Goal: Transaction & Acquisition: Purchase product/service

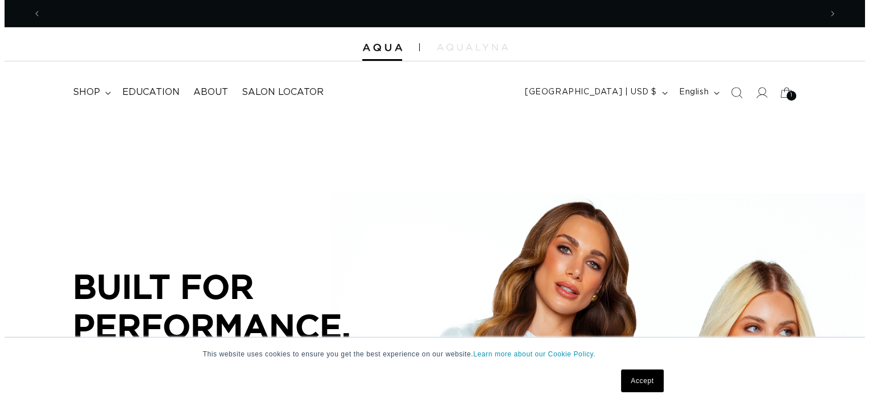
scroll to position [0, 779]
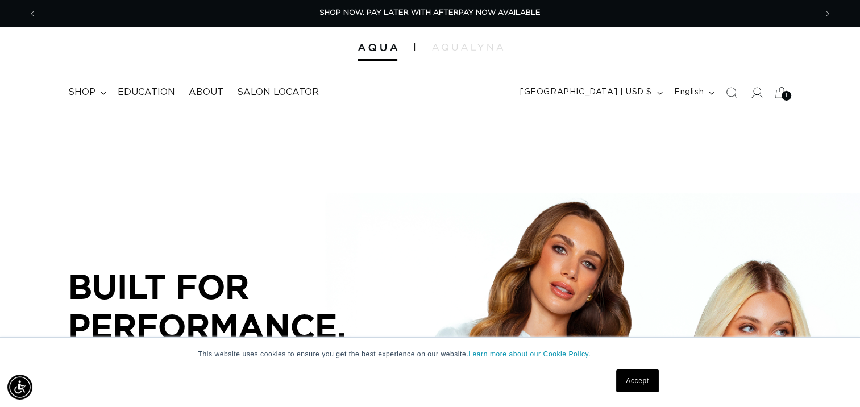
click at [786, 94] on span "1" at bounding box center [787, 96] width 2 height 10
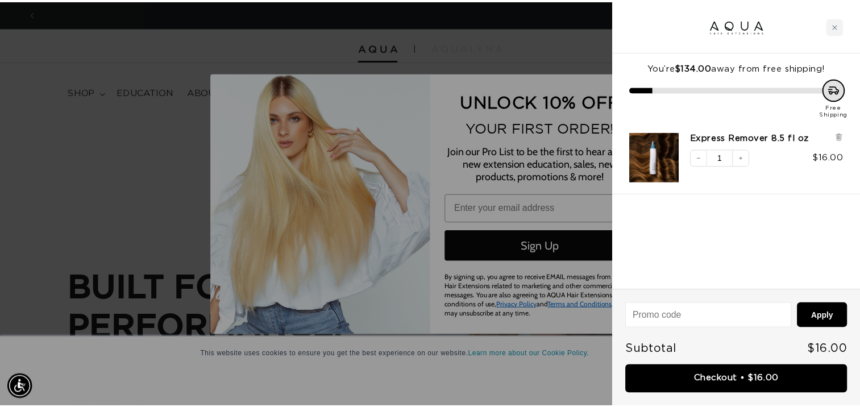
scroll to position [0, 788]
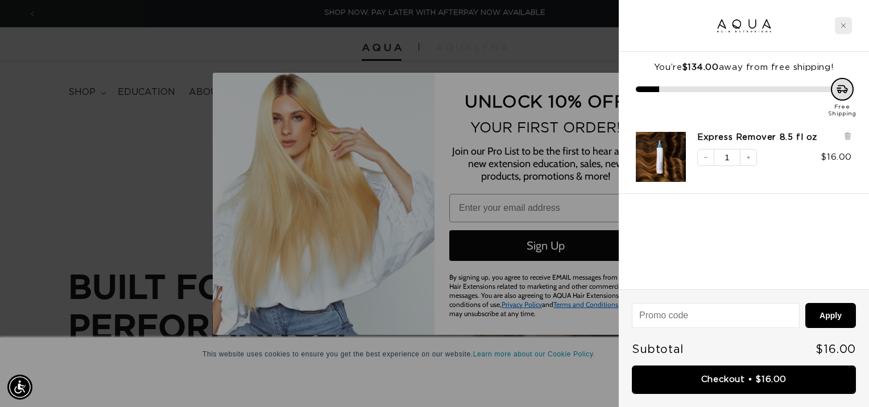
click at [845, 24] on icon "Close cart" at bounding box center [843, 26] width 6 height 6
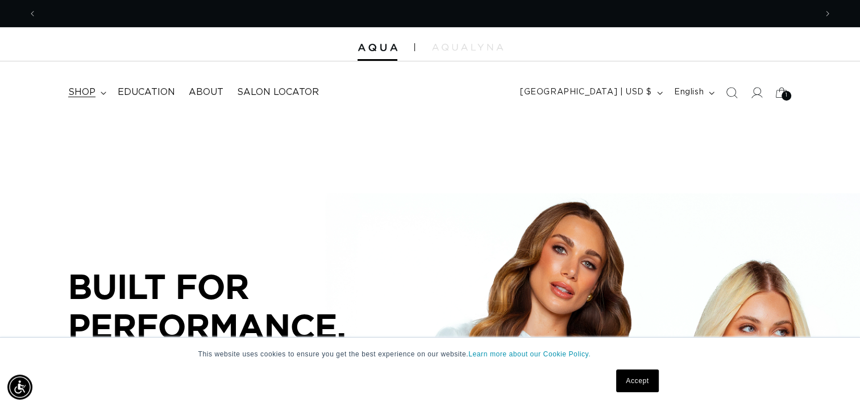
scroll to position [0, 1558]
click at [82, 93] on span "shop" at bounding box center [81, 92] width 27 height 12
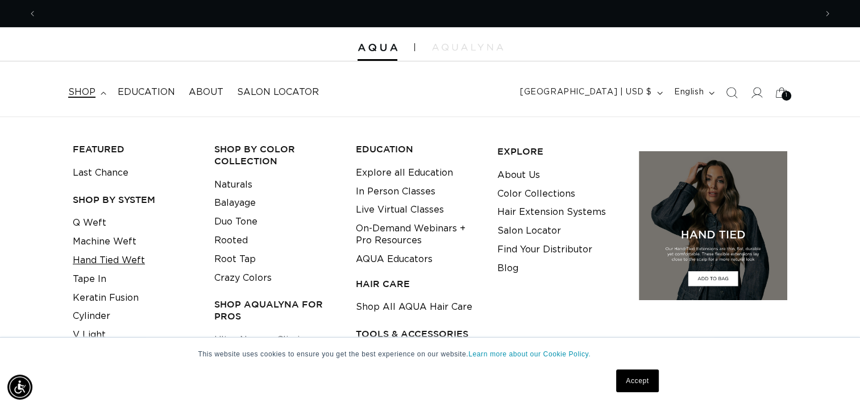
scroll to position [0, 0]
click at [88, 280] on link "Tape In" at bounding box center [90, 279] width 34 height 19
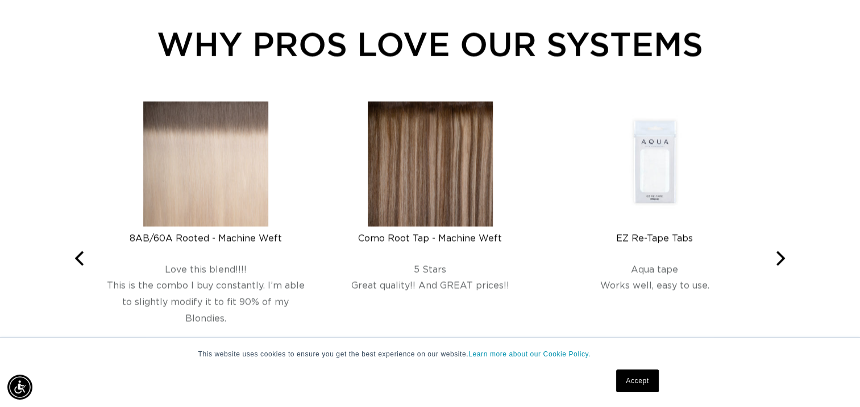
scroll to position [0, 779]
click at [437, 191] on img at bounding box center [430, 163] width 125 height 125
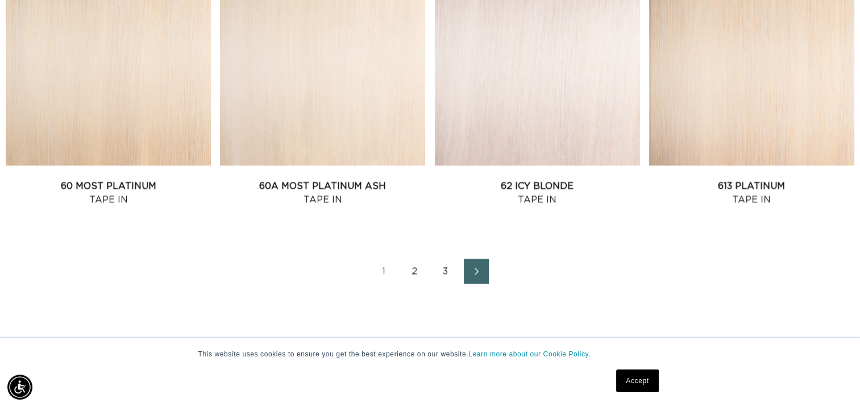
scroll to position [1592, 0]
click at [418, 270] on link "2" at bounding box center [414, 271] width 25 height 25
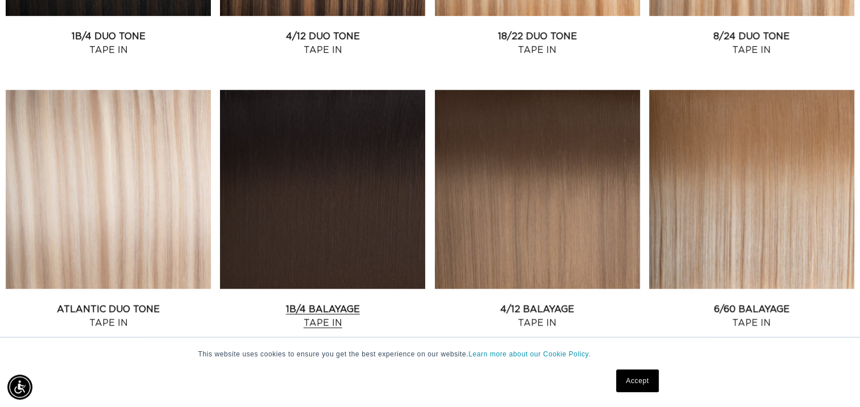
scroll to position [650, 0]
click at [560, 303] on link "4/12 Balayage Tape In" at bounding box center [537, 316] width 205 height 27
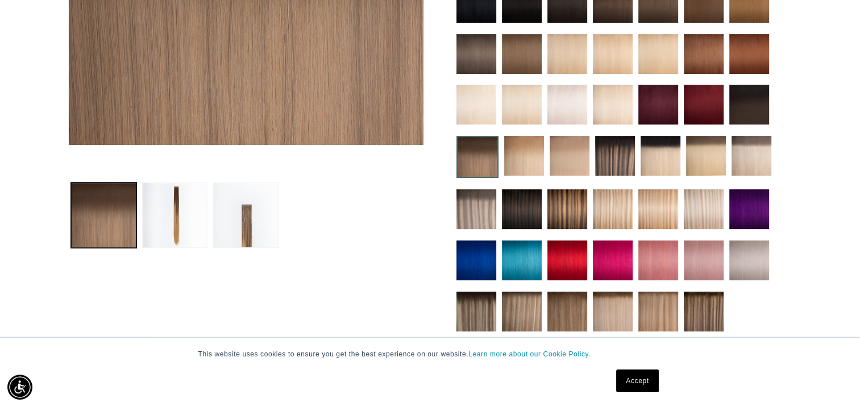
scroll to position [323, 0]
click at [259, 235] on button "Load image 3 in gallery view" at bounding box center [245, 214] width 65 height 65
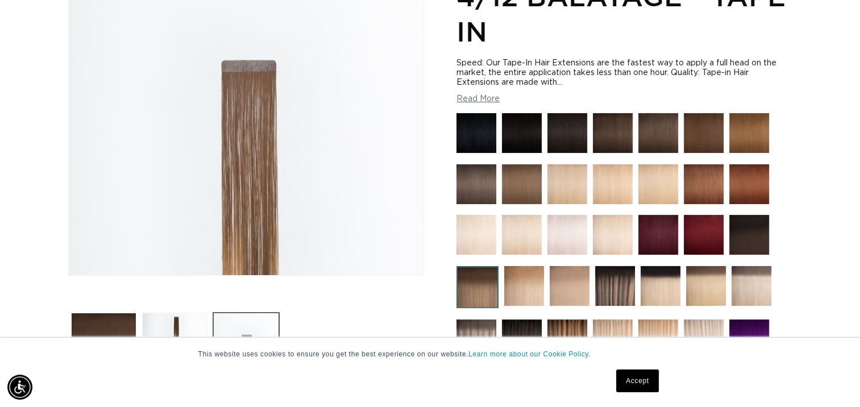
scroll to position [0, 1558]
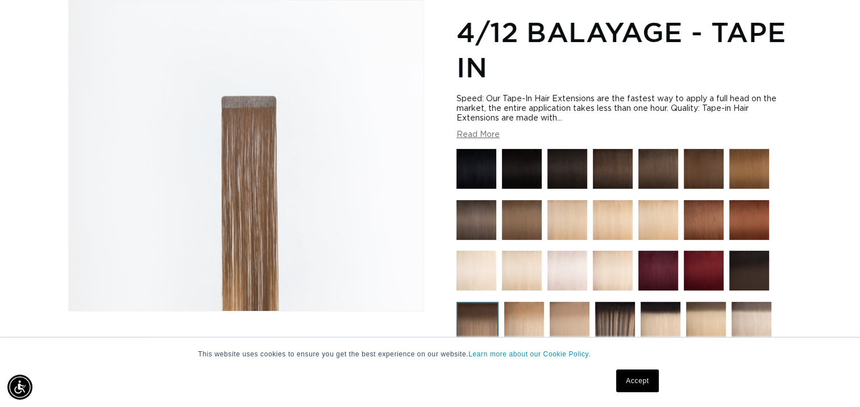
click at [243, 223] on img "Gallery Viewer" at bounding box center [246, 156] width 355 height 310
click at [632, 381] on link "Accept" at bounding box center [637, 380] width 42 height 23
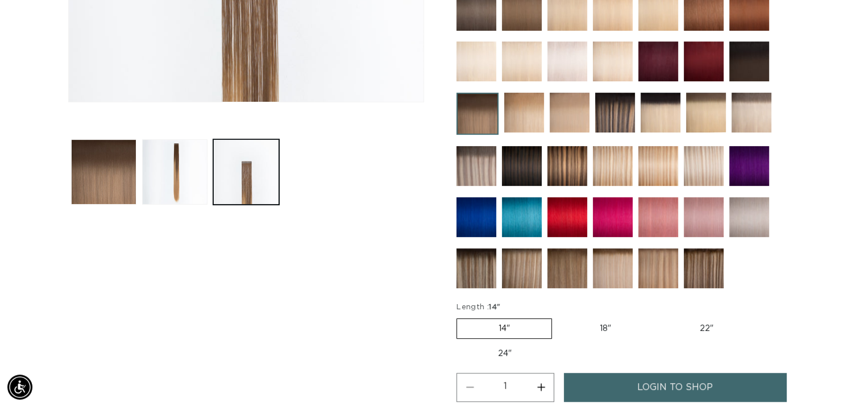
click at [481, 277] on img at bounding box center [476, 268] width 40 height 40
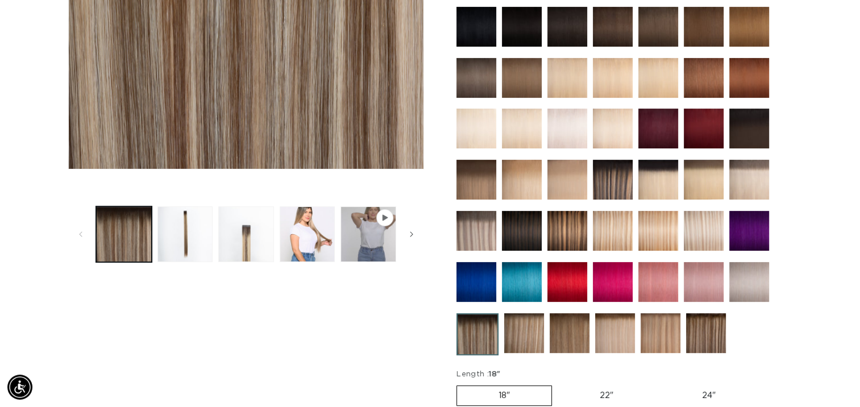
scroll to position [0, 1558]
click at [300, 232] on button "Load image 4 in gallery view" at bounding box center [308, 234] width 56 height 56
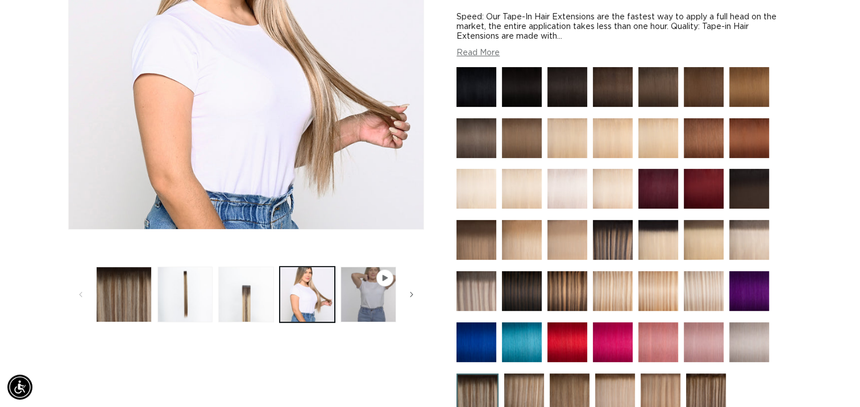
scroll to position [0, 779]
click at [388, 273] on span "Gallery Viewer" at bounding box center [384, 277] width 11 height 11
click at [384, 275] on icon "Gallery Viewer" at bounding box center [385, 278] width 5 height 6
click at [367, 296] on button "Play video 1 in gallery view" at bounding box center [368, 295] width 56 height 56
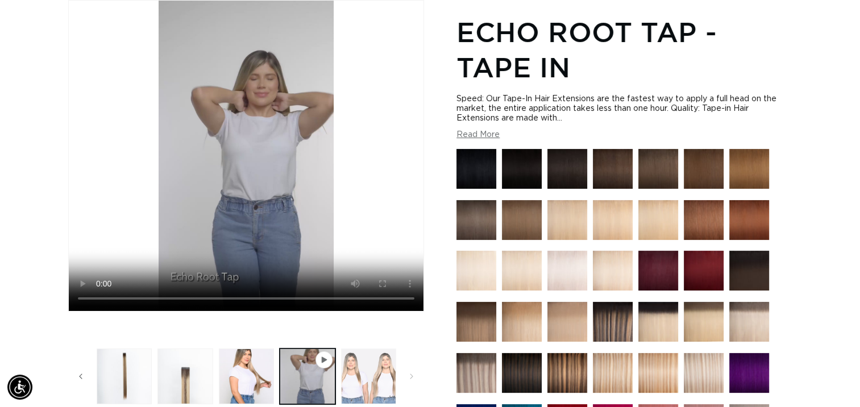
click at [360, 373] on button "Load image 5 in gallery view" at bounding box center [369, 376] width 56 height 56
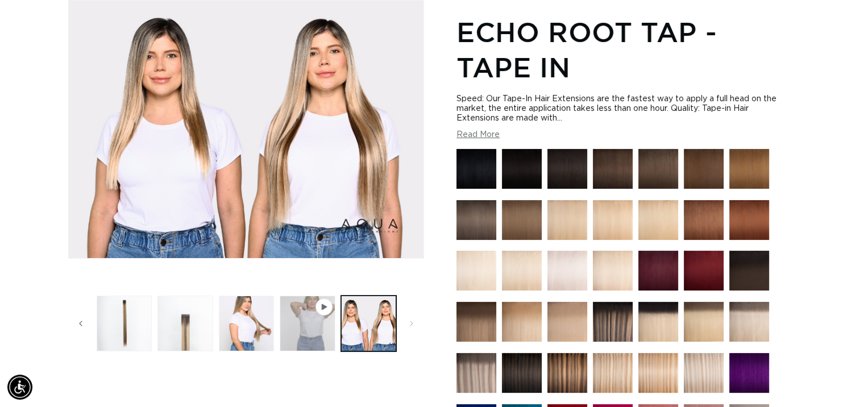
scroll to position [0, 0]
click at [313, 328] on button "Play video 1 in gallery view" at bounding box center [308, 324] width 56 height 56
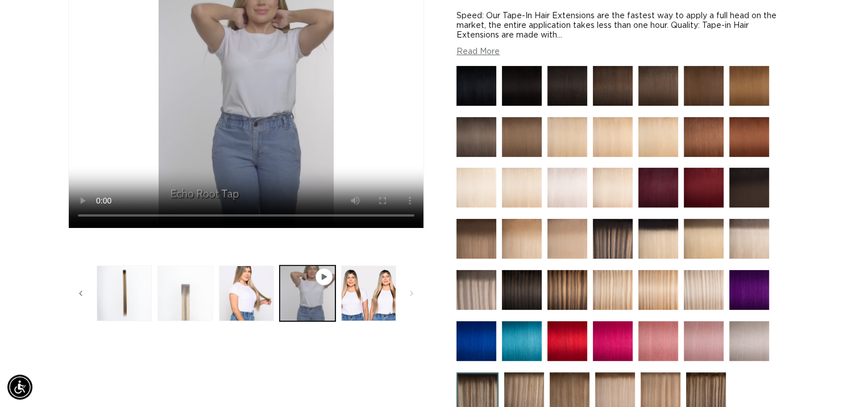
scroll to position [0, 1558]
click at [186, 302] on button "Load image 3 in gallery view" at bounding box center [185, 293] width 56 height 56
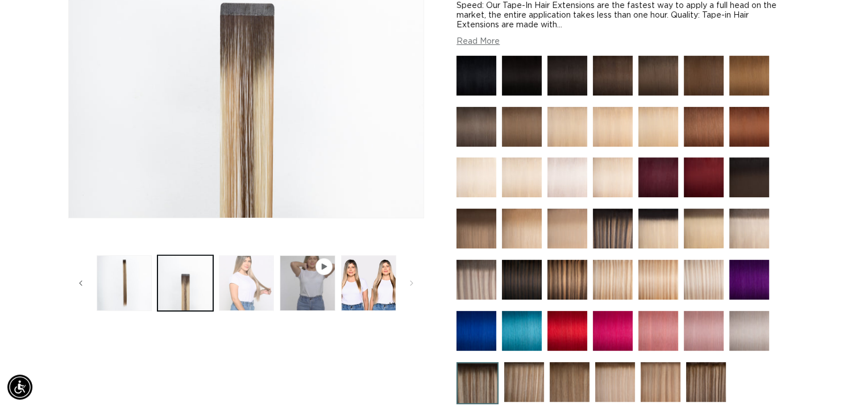
click at [244, 283] on button "Load image 4 in gallery view" at bounding box center [247, 283] width 56 height 56
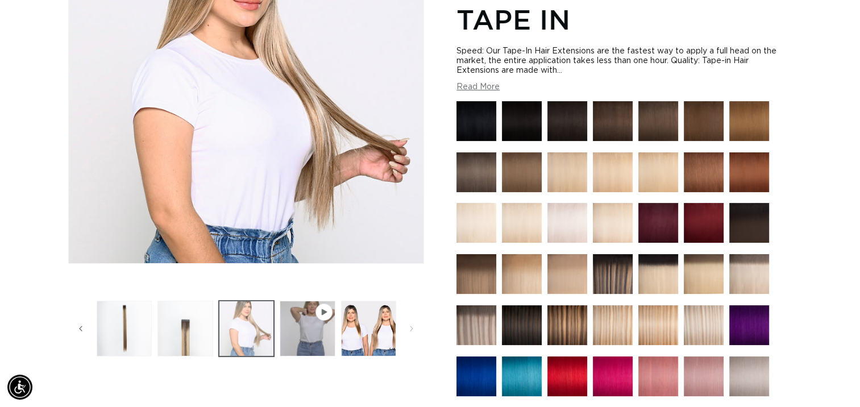
scroll to position [0, 0]
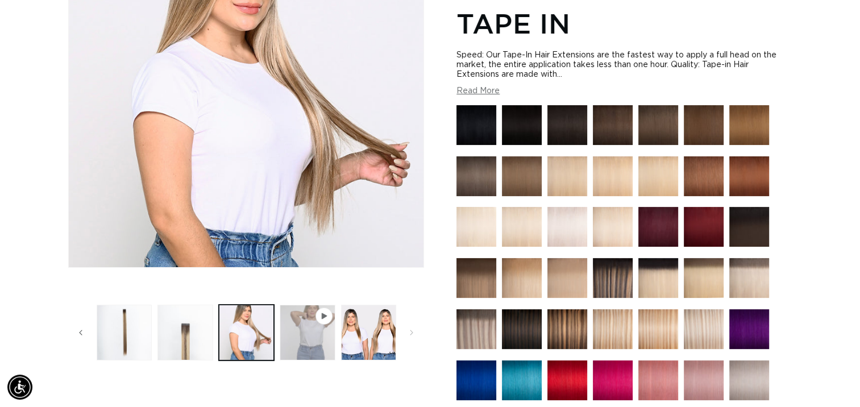
click at [309, 339] on button "Play video 1 in gallery view" at bounding box center [308, 333] width 56 height 56
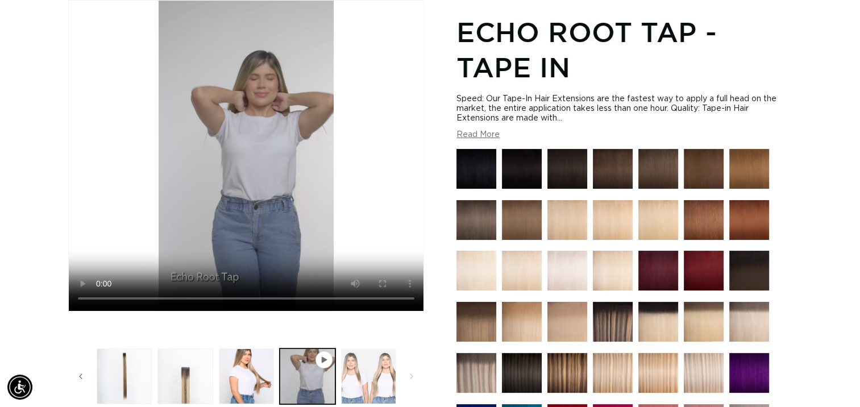
click at [353, 363] on button "Load image 5 in gallery view" at bounding box center [369, 376] width 56 height 56
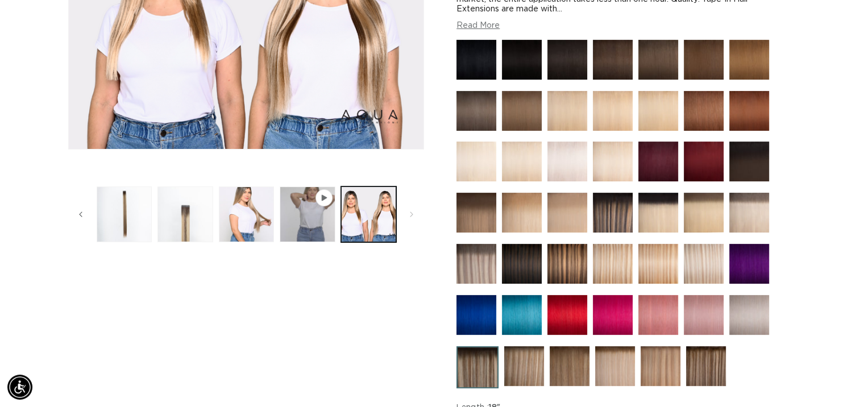
click at [710, 358] on img at bounding box center [706, 366] width 40 height 40
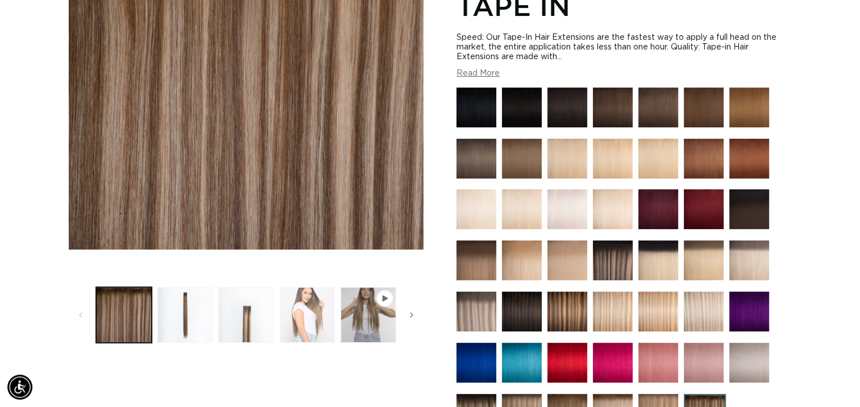
scroll to position [0, 1558]
click at [308, 316] on button "Load image 4 in gallery view" at bounding box center [308, 315] width 56 height 56
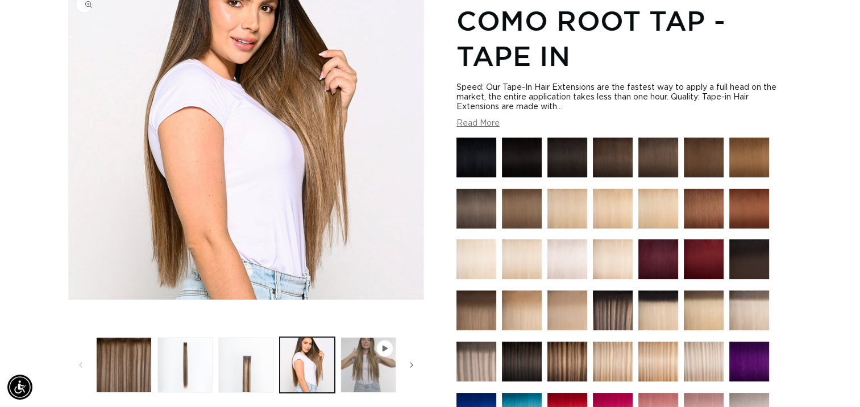
scroll to position [0, 779]
click at [367, 371] on button "Play video 1 in gallery view" at bounding box center [368, 365] width 56 height 56
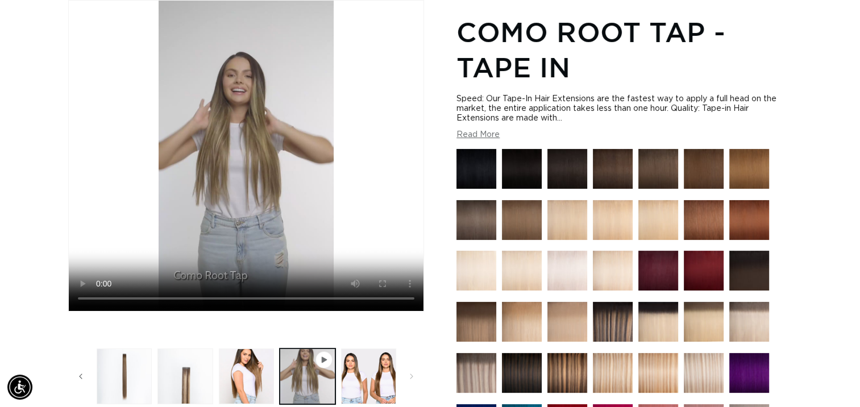
scroll to position [0, 0]
click at [471, 133] on button "Read More" at bounding box center [477, 135] width 43 height 10
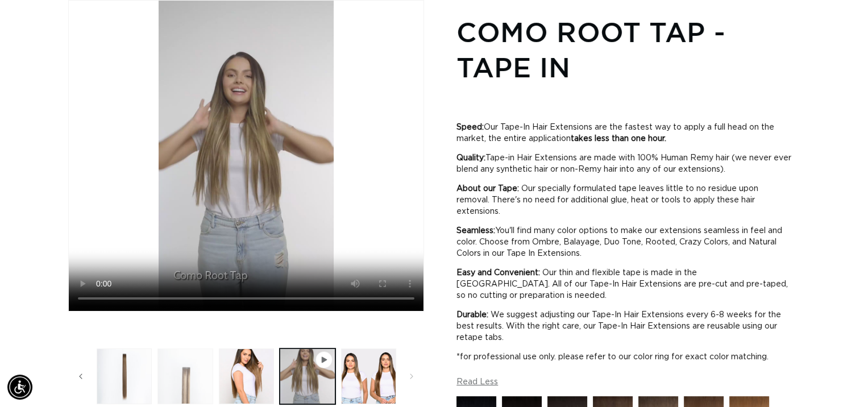
scroll to position [0, 1558]
click at [189, 373] on button "Load image 3 in gallery view" at bounding box center [185, 376] width 56 height 56
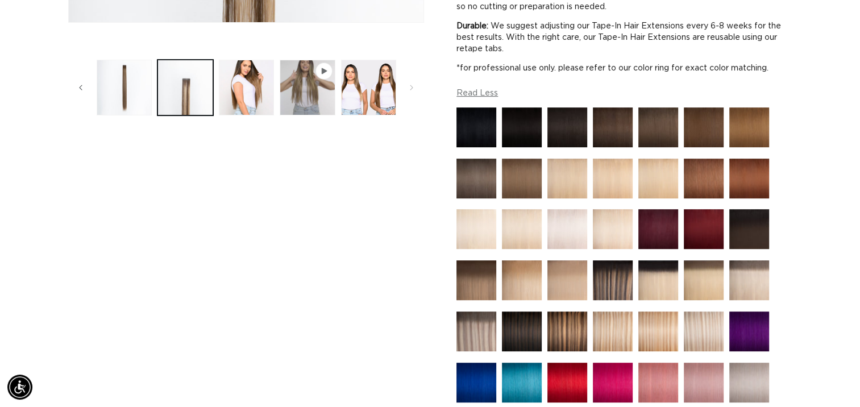
scroll to position [0, 0]
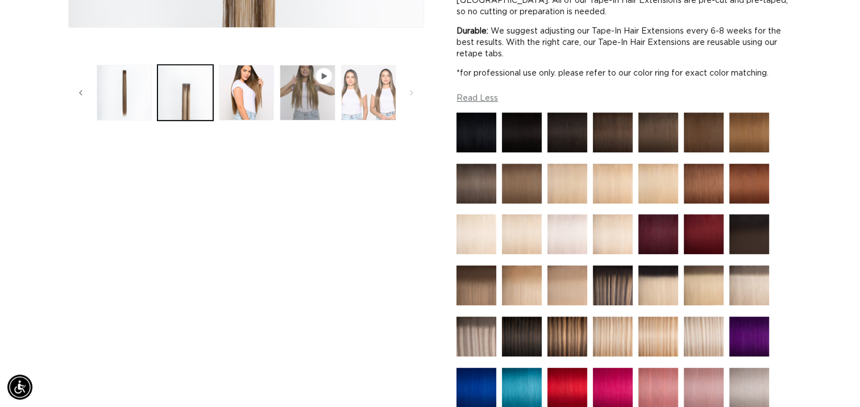
click at [366, 94] on button "Load image 5 in gallery view" at bounding box center [369, 93] width 56 height 56
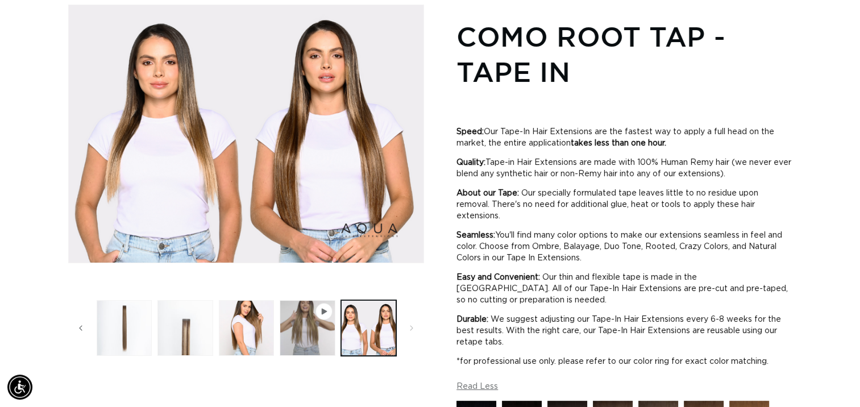
scroll to position [0, 779]
click at [314, 344] on button "Play video 1 in gallery view" at bounding box center [308, 328] width 56 height 56
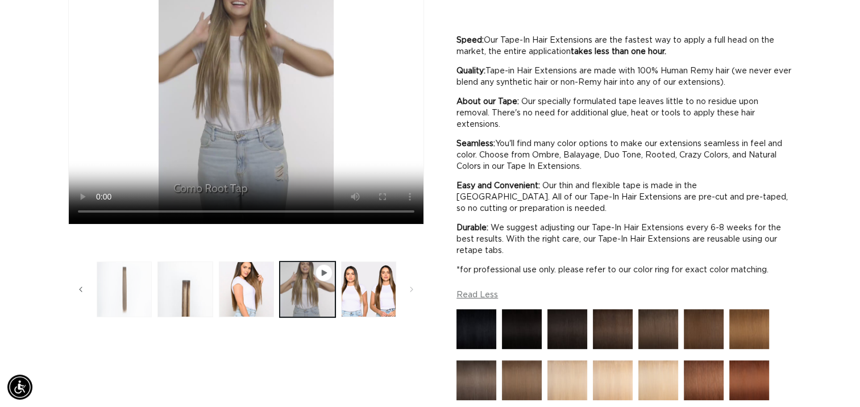
scroll to position [0, 0]
click at [109, 297] on button "Load image 2 in gallery view" at bounding box center [125, 289] width 56 height 56
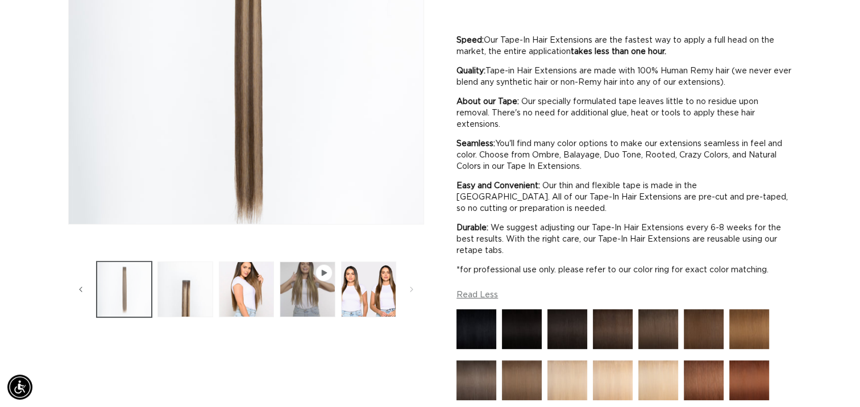
scroll to position [157, 0]
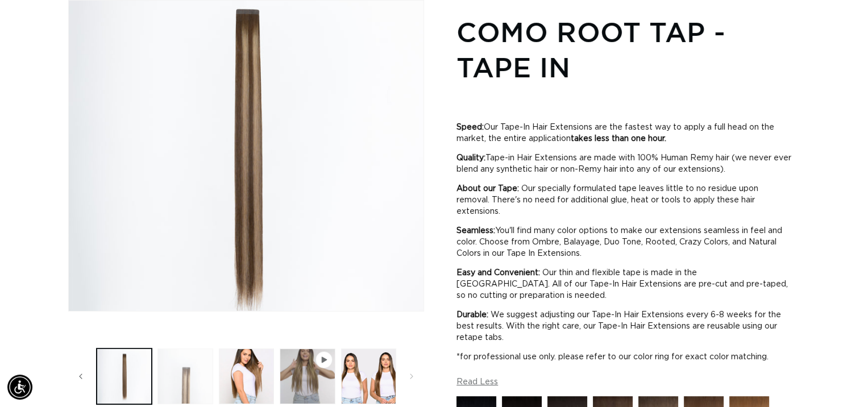
click at [185, 374] on button "Load image 3 in gallery view" at bounding box center [185, 376] width 56 height 56
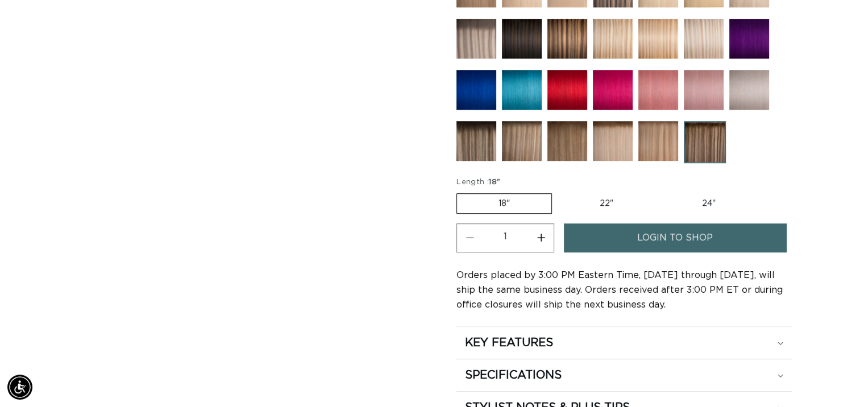
scroll to position [0, 0]
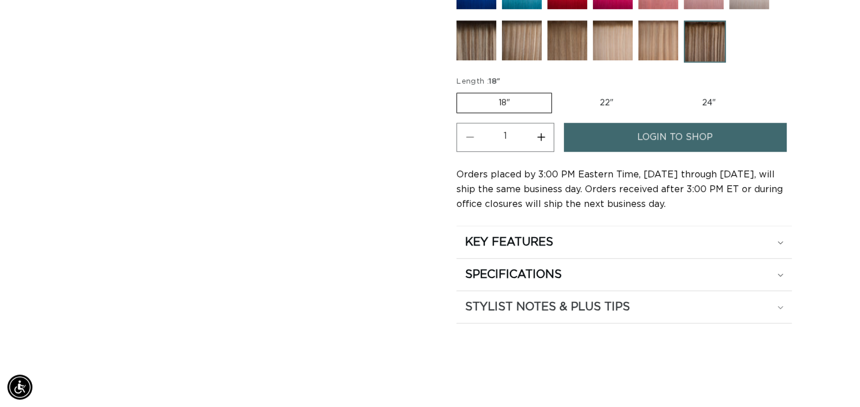
click at [619, 302] on h2 "STYLIST NOTES & PLUS TIPS" at bounding box center [547, 307] width 165 height 15
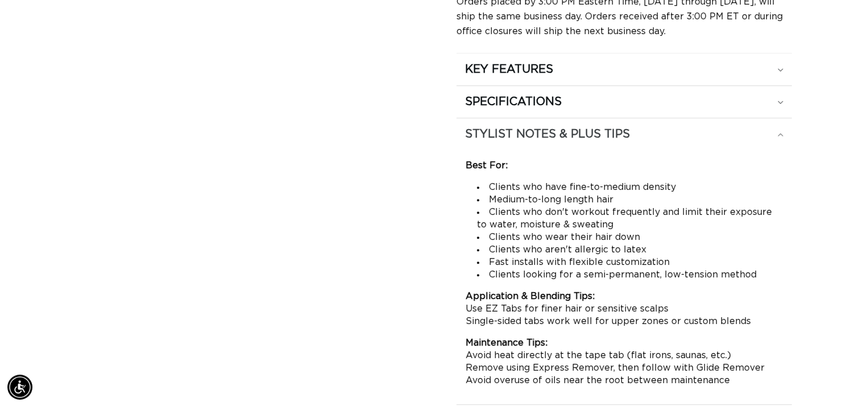
drag, startPoint x: 703, startPoint y: 149, endPoint x: 716, endPoint y: 117, distance: 35.2
click at [716, 118] on details "STYLIST NOTES & PLUS TIPS Best For: Clients who have fine-to-medium density Med…" at bounding box center [623, 256] width 335 height 277
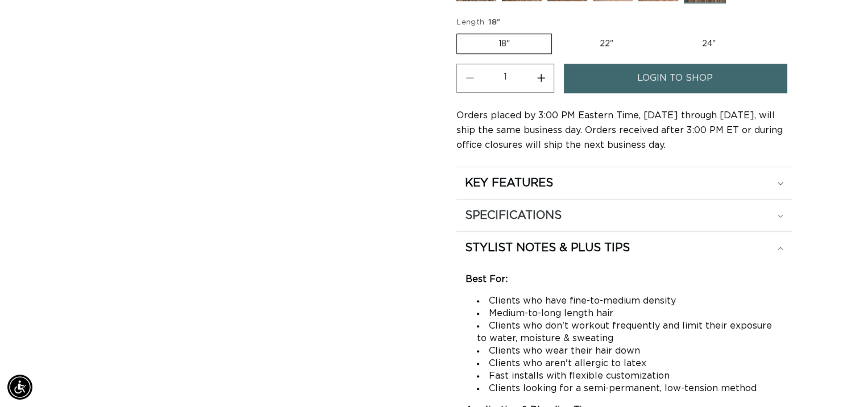
click at [550, 211] on h2 "SPECIFICATIONS" at bounding box center [513, 215] width 97 height 15
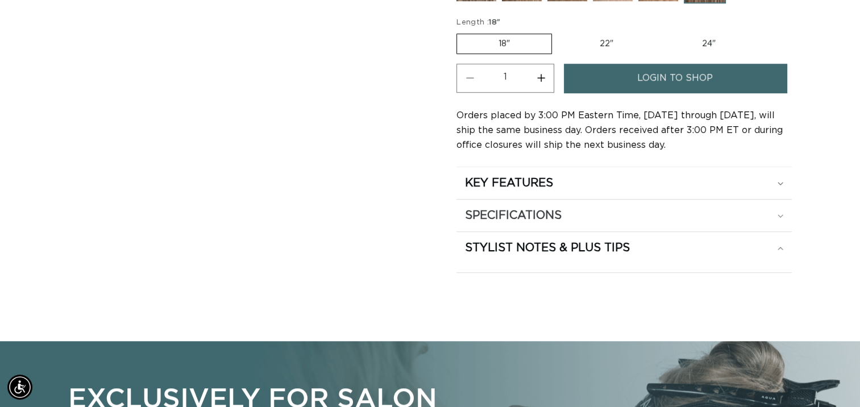
click at [550, 211] on h2 "SPECIFICATIONS" at bounding box center [513, 215] width 97 height 15
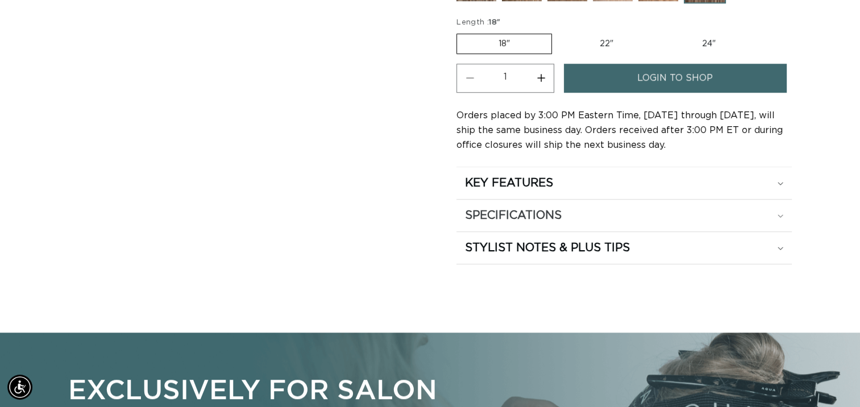
click at [550, 211] on h2 "SPECIFICATIONS" at bounding box center [513, 215] width 97 height 15
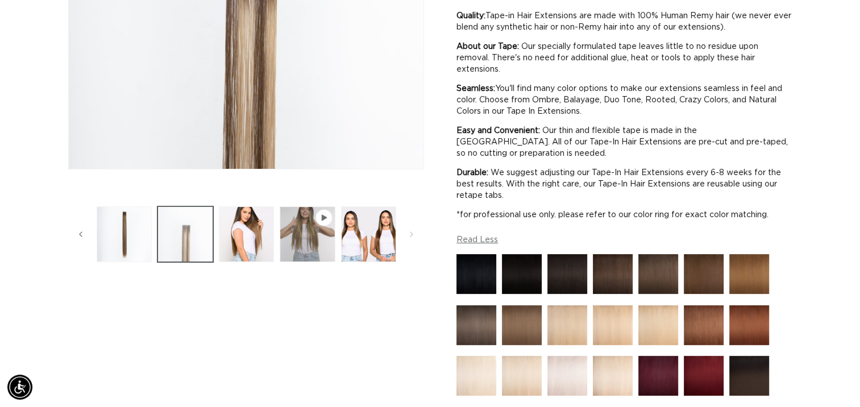
click at [182, 242] on button "Load image 3 in gallery view" at bounding box center [185, 234] width 56 height 56
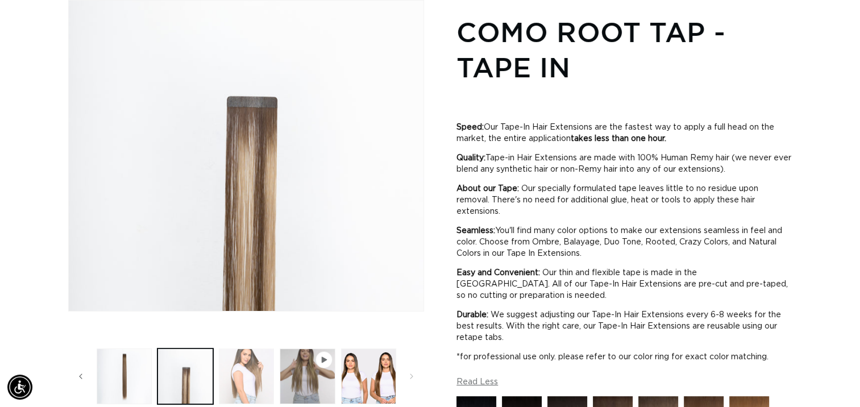
click at [248, 372] on button "Load image 4 in gallery view" at bounding box center [247, 376] width 56 height 56
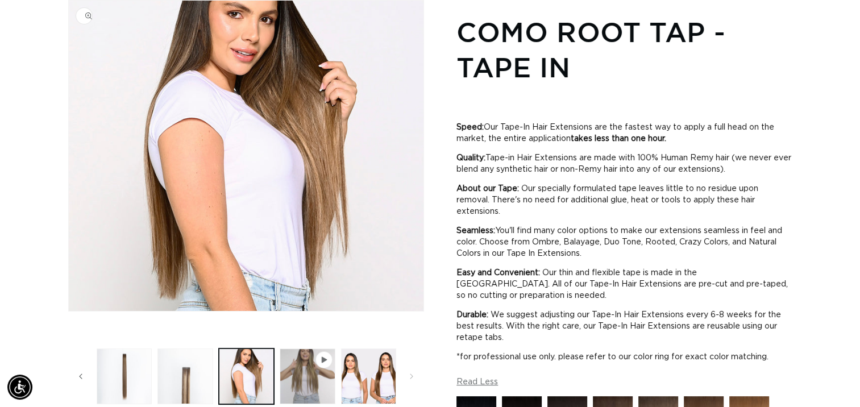
click at [334, 152] on img "Gallery Viewer" at bounding box center [246, 156] width 355 height 310
click at [352, 375] on button "Load image 5 in gallery view" at bounding box center [369, 376] width 56 height 56
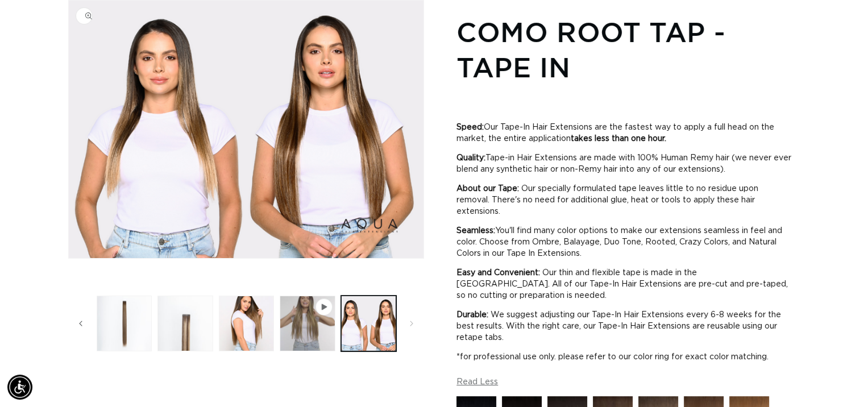
click at [367, 142] on img "Gallery Viewer" at bounding box center [246, 129] width 355 height 257
click at [177, 329] on button "Load image 3 in gallery view" at bounding box center [185, 324] width 56 height 56
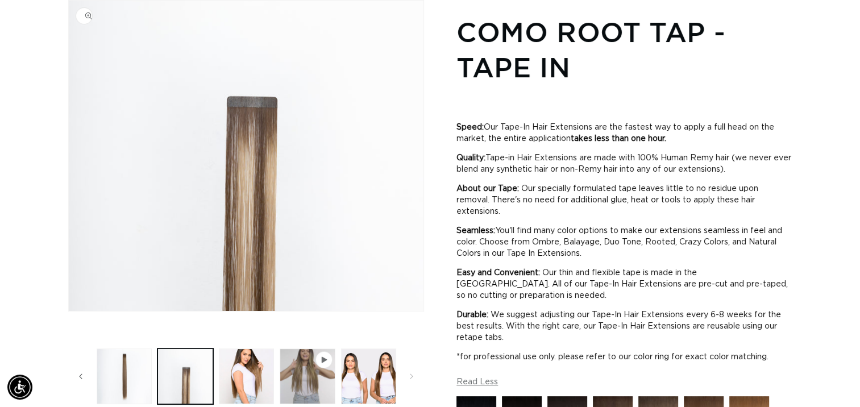
scroll to position [0, 779]
click at [252, 223] on img "Gallery Viewer" at bounding box center [246, 156] width 355 height 310
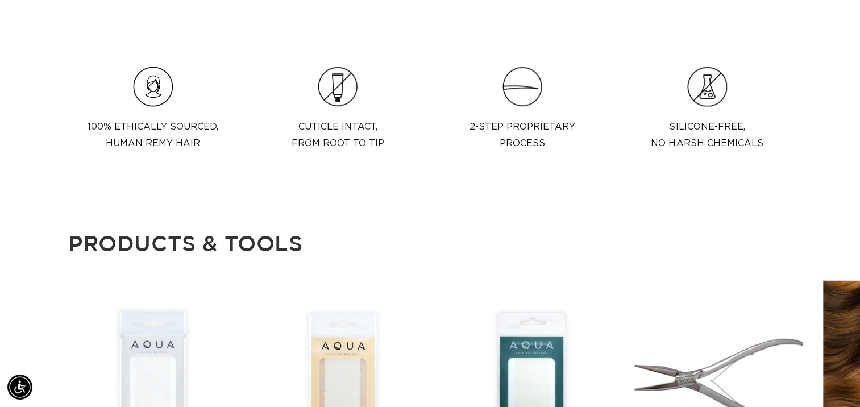
scroll to position [1816, 0]
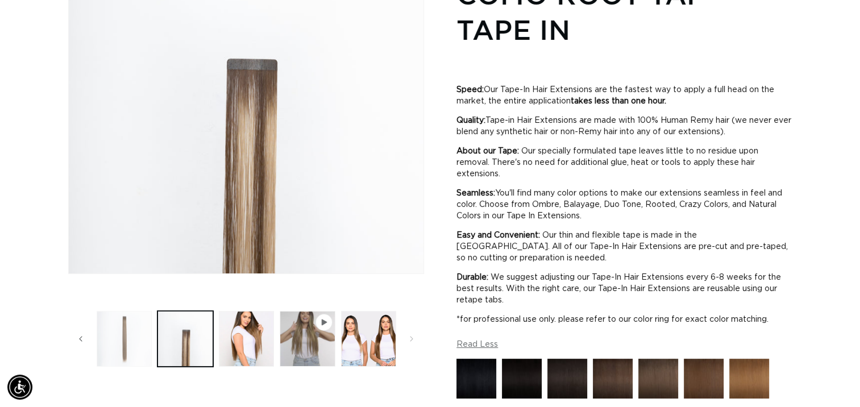
click at [109, 339] on button "Load image 2 in gallery view" at bounding box center [125, 339] width 56 height 56
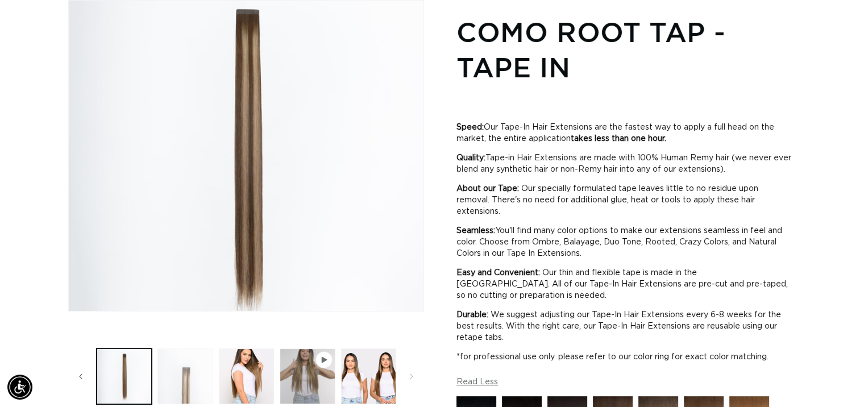
click at [184, 375] on button "Load image 3 in gallery view" at bounding box center [185, 376] width 56 height 56
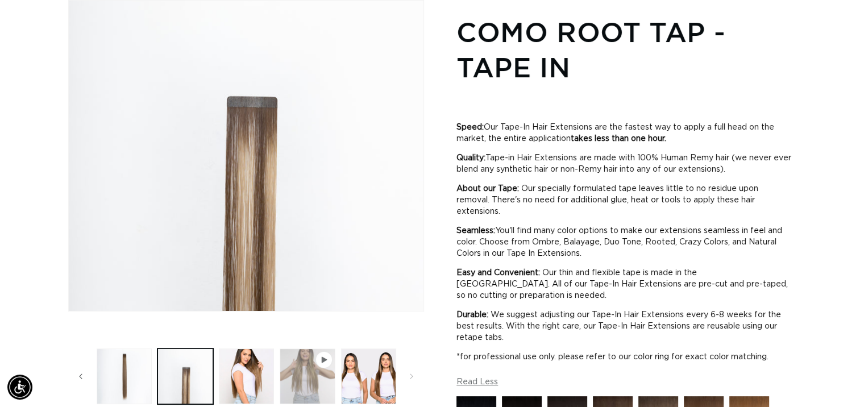
click at [289, 377] on button "Play video 1 in gallery view" at bounding box center [308, 376] width 56 height 56
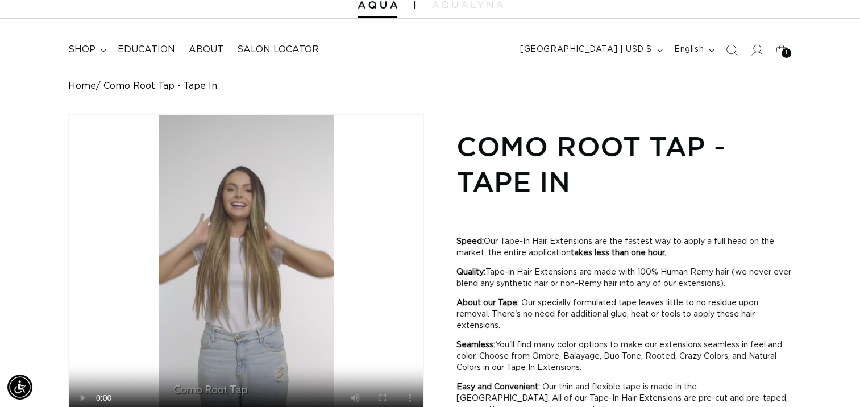
click at [222, 253] on video "Como Root Tap - Tape In" at bounding box center [246, 270] width 355 height 310
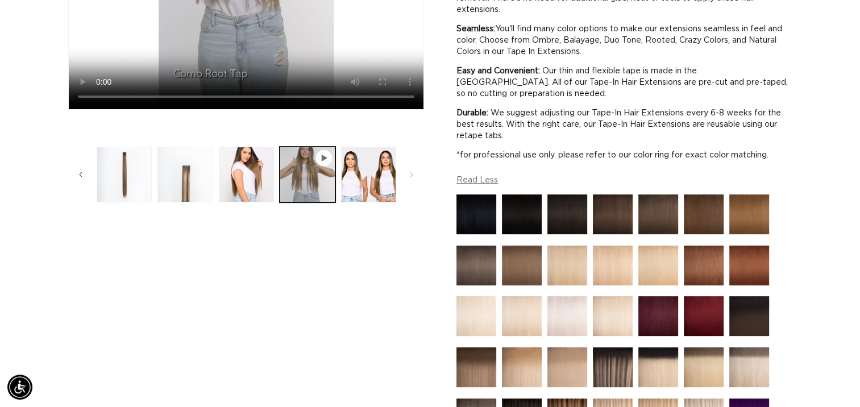
scroll to position [0, 779]
click at [246, 173] on button "Load image 4 in gallery view" at bounding box center [247, 175] width 56 height 56
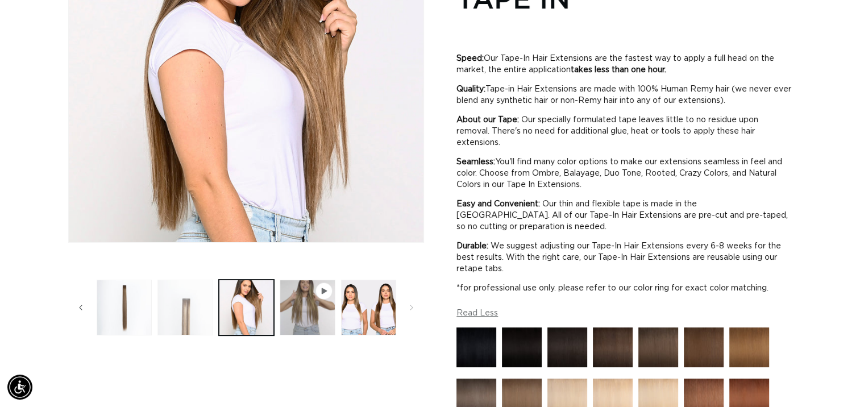
scroll to position [0, 0]
click at [180, 300] on button "Load image 3 in gallery view" at bounding box center [185, 308] width 56 height 56
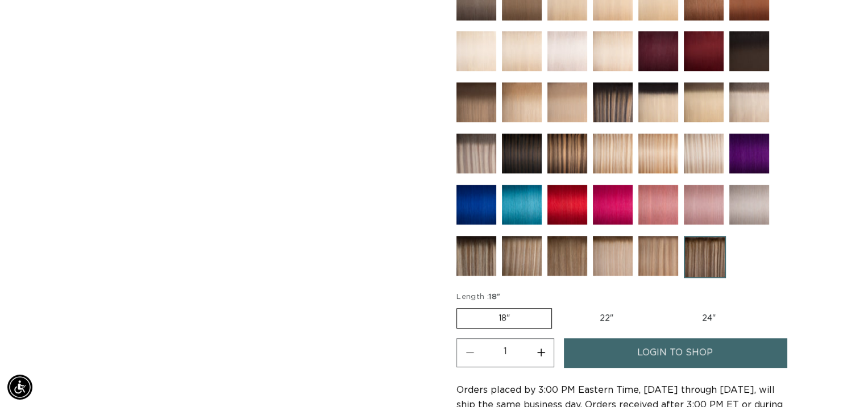
click at [703, 257] on img at bounding box center [705, 257] width 42 height 42
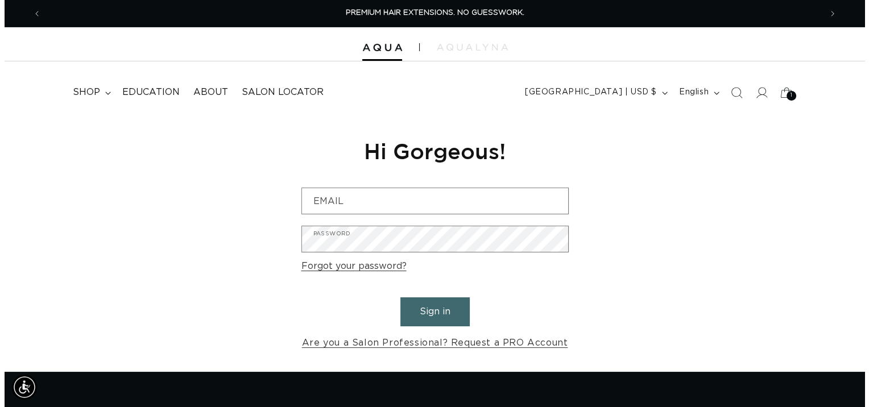
scroll to position [0, 779]
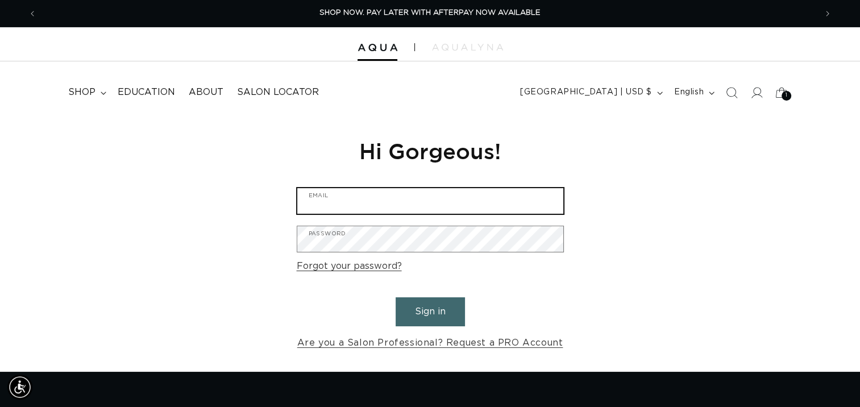
type input "[EMAIL_ADDRESS][DOMAIN_NAME]"
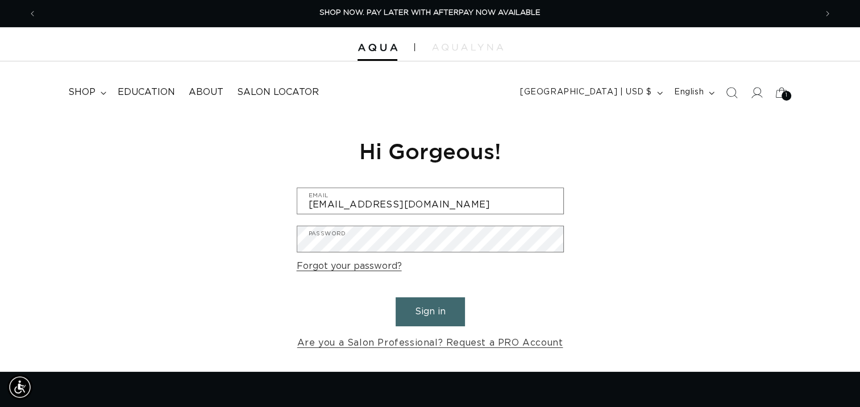
click at [423, 317] on button "Sign in" at bounding box center [430, 311] width 69 height 29
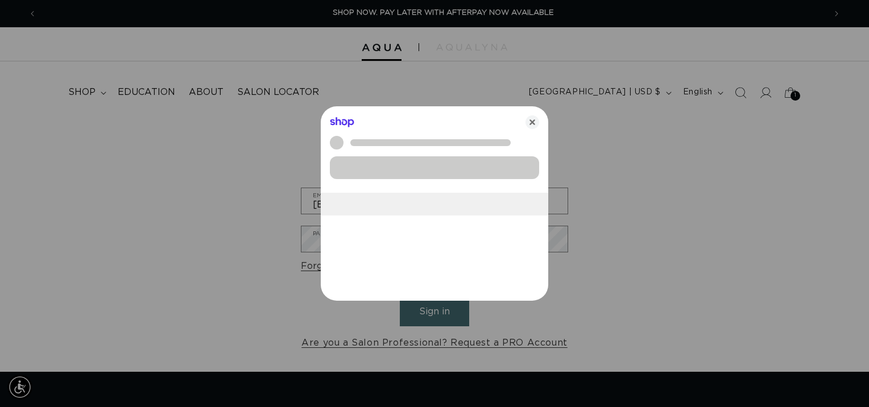
scroll to position [0, 788]
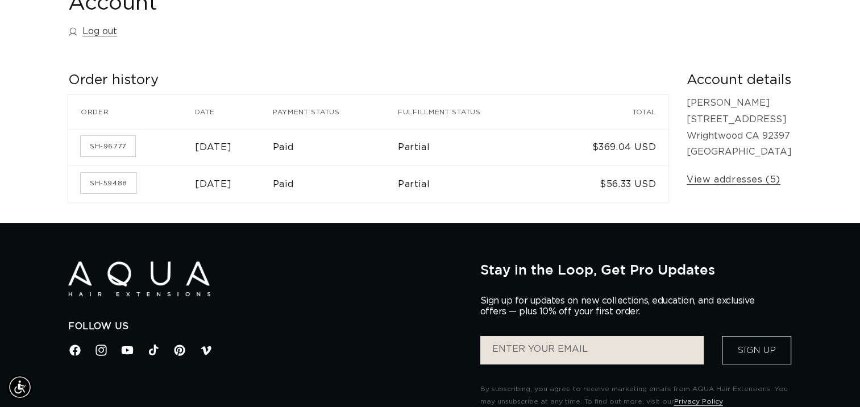
scroll to position [0, 779]
click at [117, 148] on link "SH-96777" at bounding box center [108, 146] width 55 height 20
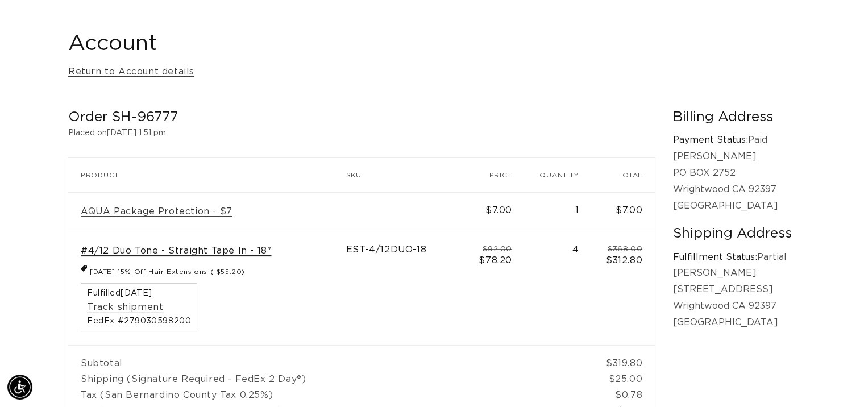
scroll to position [0, 1558]
click at [190, 250] on link "#4/12 Duo Tone - Straight Tape In - 18"" at bounding box center [176, 251] width 190 height 12
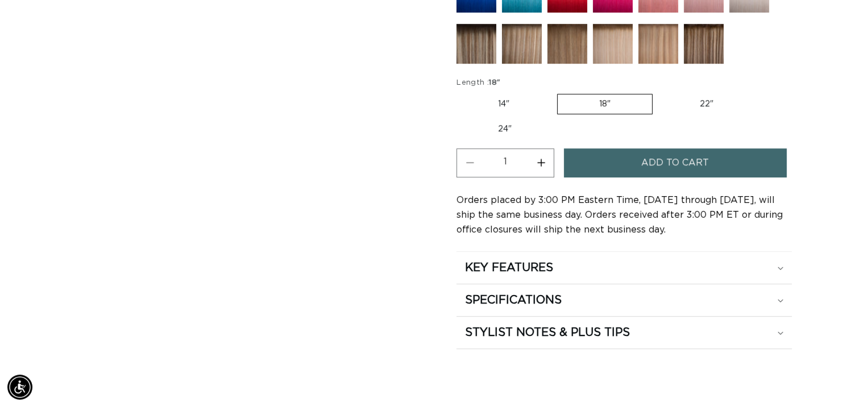
scroll to position [0, 1558]
click at [491, 260] on h2 "KEY FEATURES" at bounding box center [509, 267] width 88 height 15
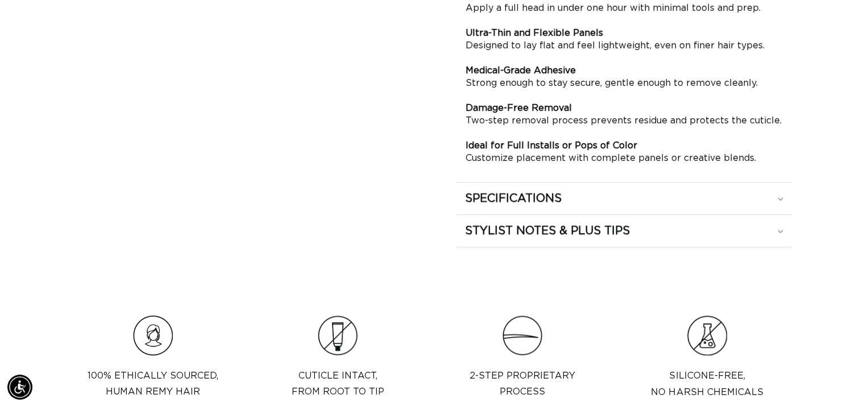
scroll to position [944, 0]
click at [513, 193] on h2 "SPECIFICATIONS" at bounding box center [513, 198] width 97 height 15
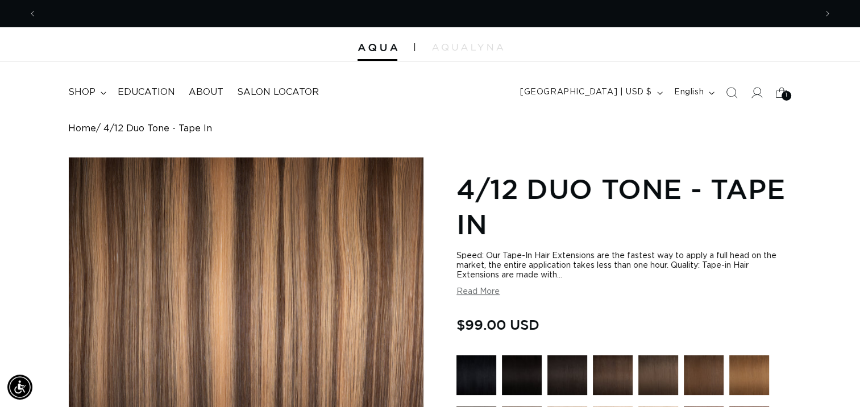
scroll to position [0, 779]
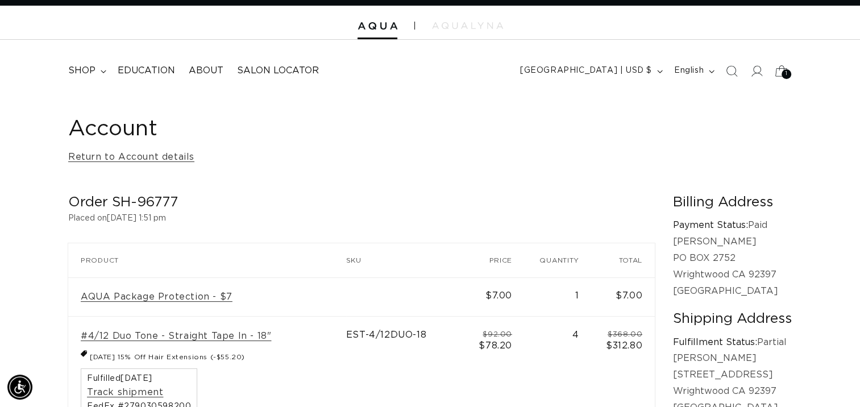
click at [781, 70] on icon at bounding box center [781, 70] width 27 height 27
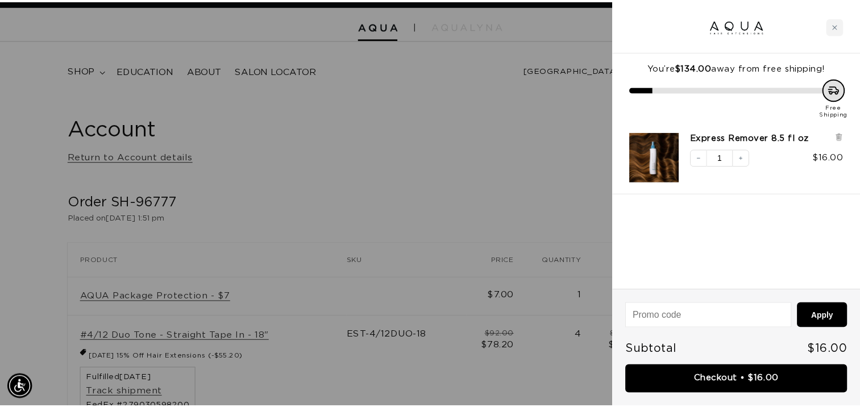
scroll to position [0, 788]
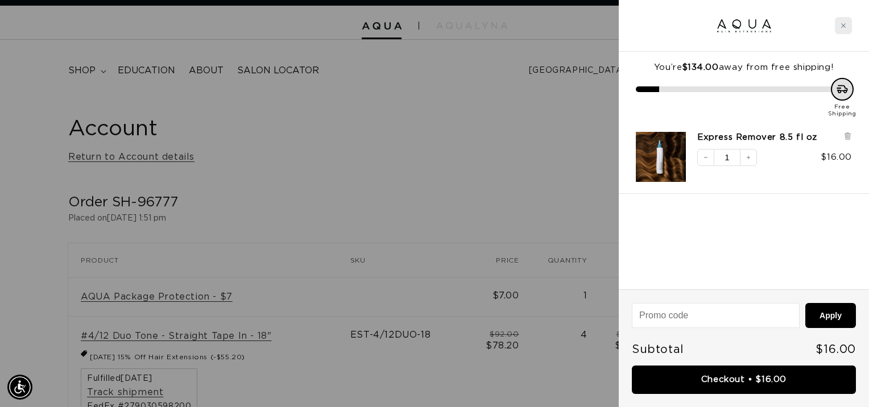
click at [836, 27] on div "Close cart" at bounding box center [842, 25] width 17 height 17
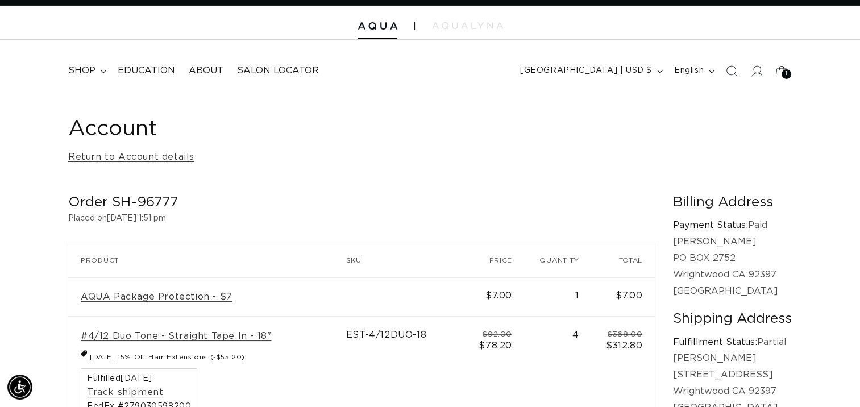
scroll to position [0, 1558]
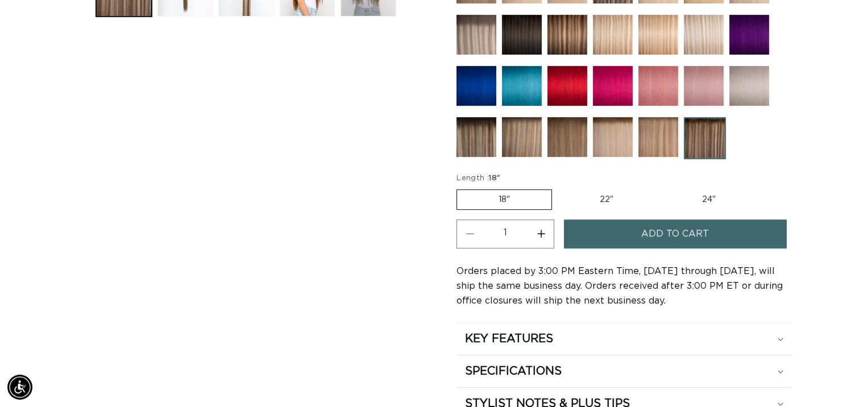
scroll to position [0, 1558]
click at [540, 231] on button "Increase quantity for Como Root Tap - Tape In" at bounding box center [541, 233] width 26 height 29
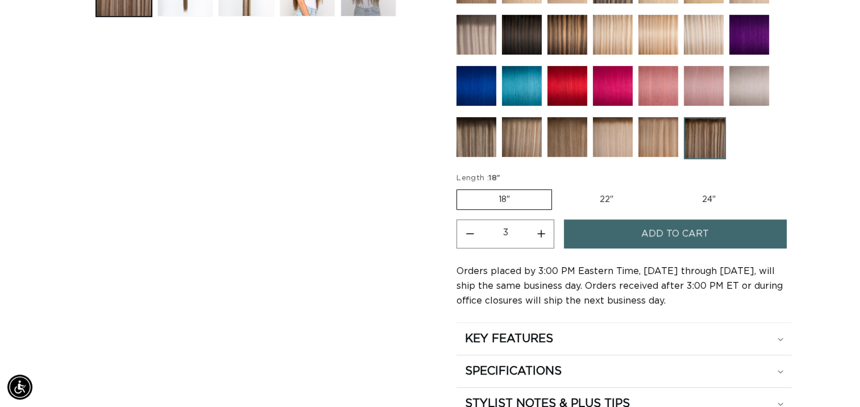
type input "4"
click at [653, 234] on span "Add to cart" at bounding box center [675, 233] width 68 height 29
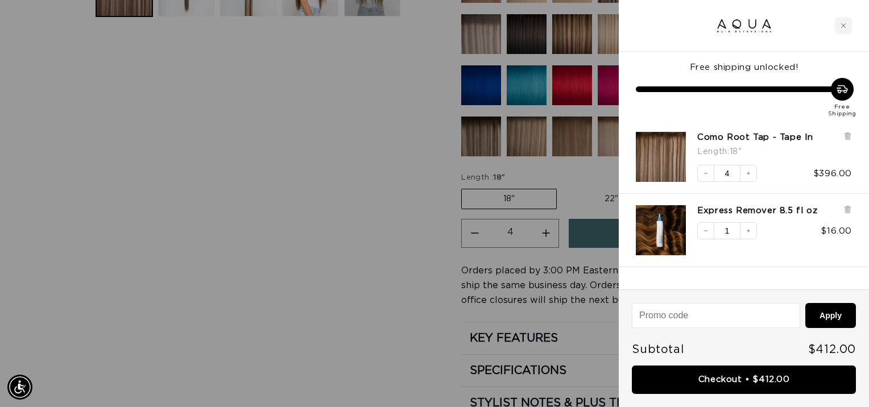
scroll to position [0, 788]
click at [393, 259] on div at bounding box center [434, 203] width 869 height 407
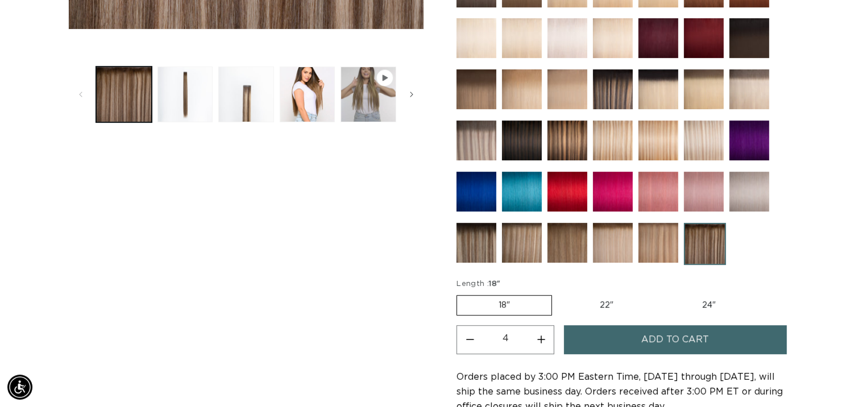
scroll to position [439, 0]
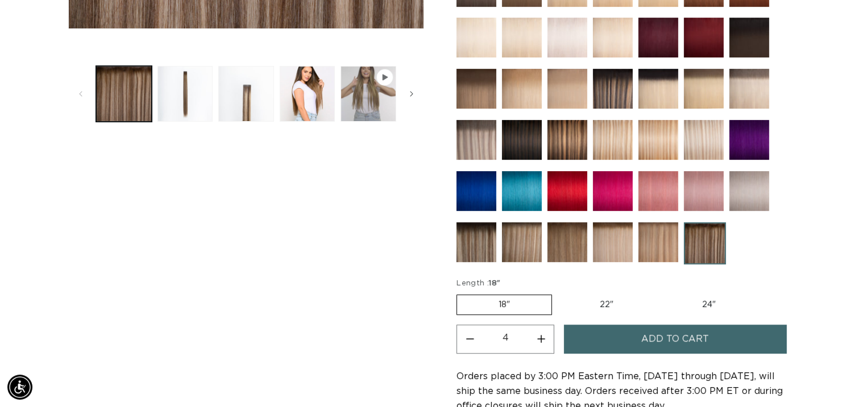
click at [525, 243] on img at bounding box center [522, 242] width 40 height 40
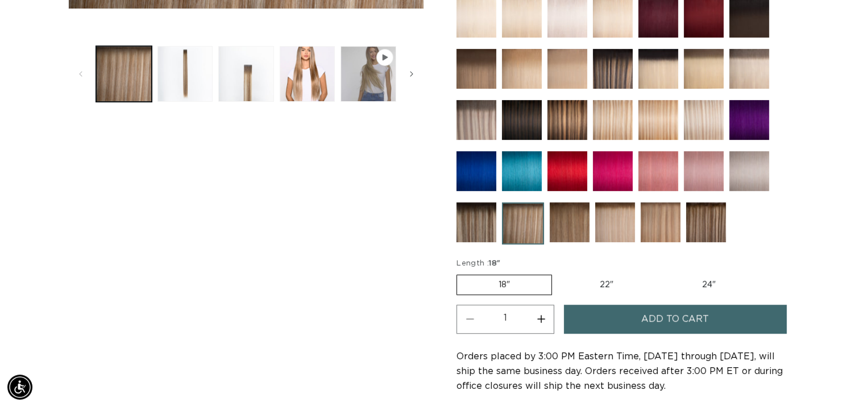
scroll to position [0, 779]
click at [475, 218] on img at bounding box center [476, 222] width 40 height 40
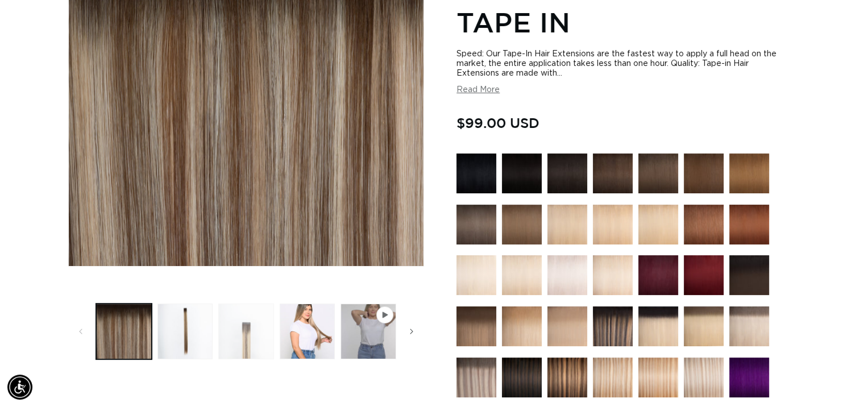
scroll to position [0, 779]
click at [118, 342] on button "Load image 1 in gallery view" at bounding box center [124, 332] width 56 height 56
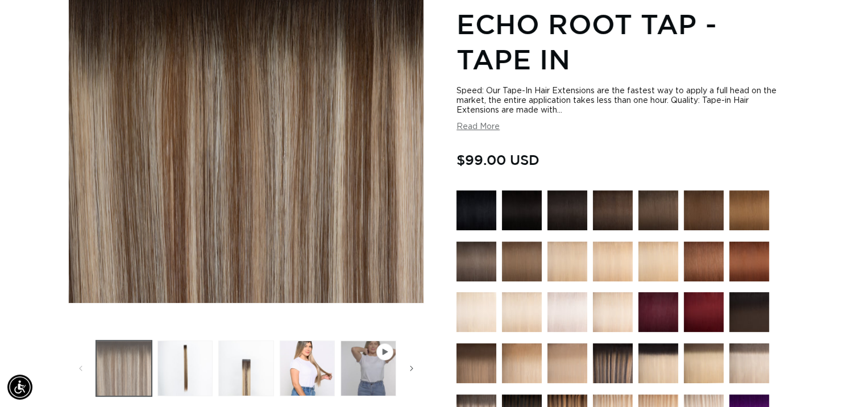
scroll to position [157, 0]
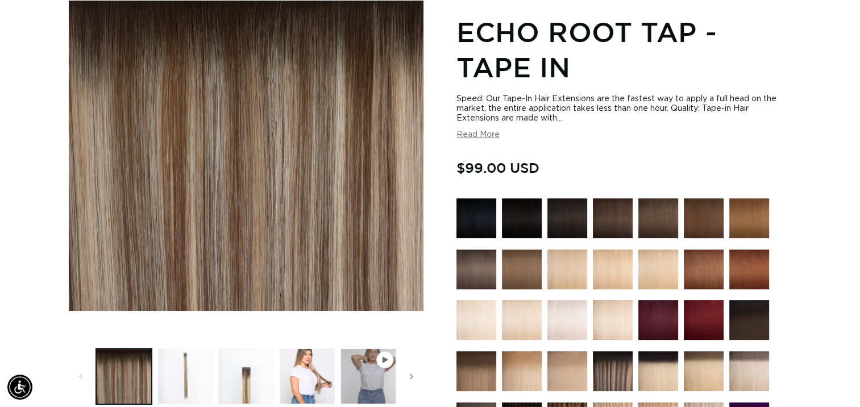
click at [189, 377] on button "Load image 2 in gallery view" at bounding box center [185, 376] width 56 height 56
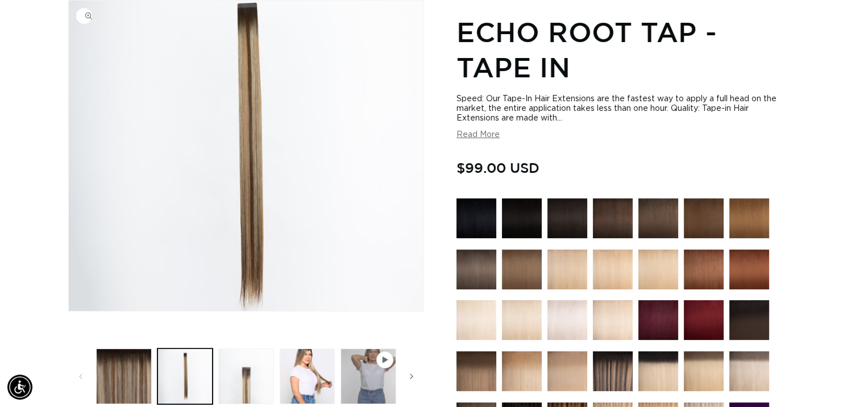
scroll to position [0, 0]
click at [252, 213] on img "Gallery Viewer" at bounding box center [246, 156] width 355 height 310
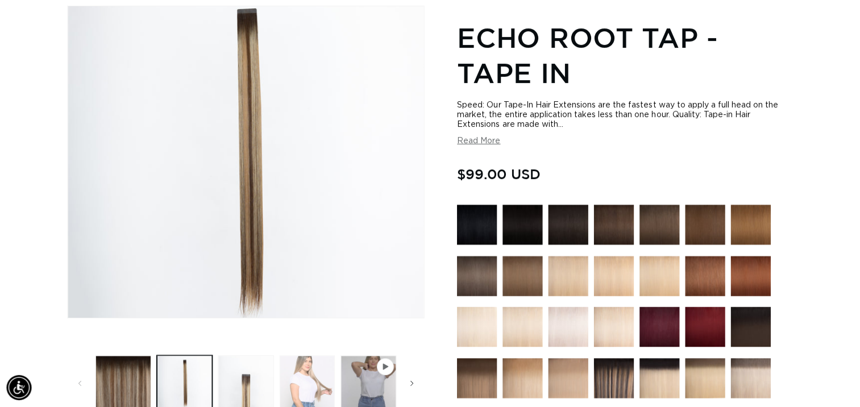
click at [306, 377] on button "Load image 4 in gallery view" at bounding box center [308, 383] width 56 height 56
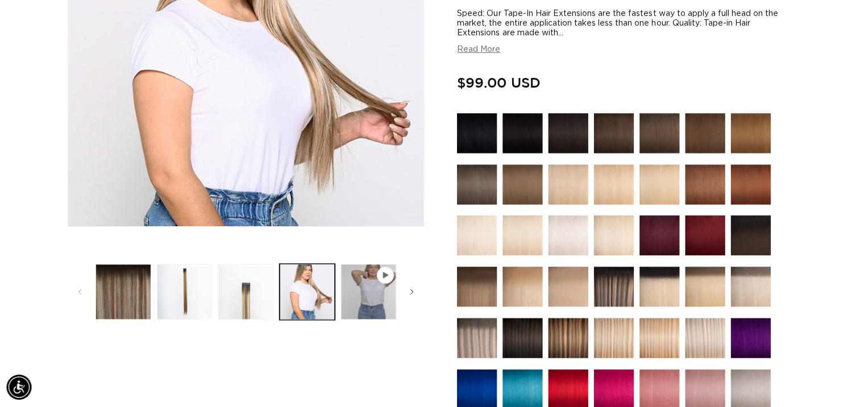
scroll to position [243, 0]
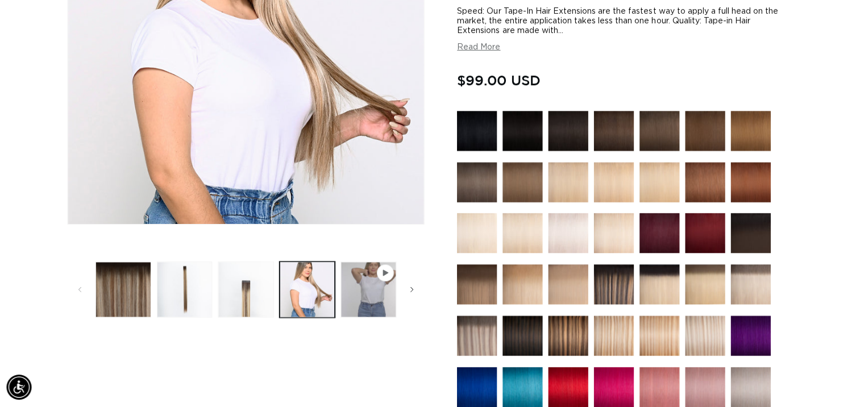
click at [383, 277] on span "Gallery Viewer" at bounding box center [384, 273] width 11 height 11
click at [367, 299] on button "Play video 1 in gallery view" at bounding box center [368, 290] width 56 height 56
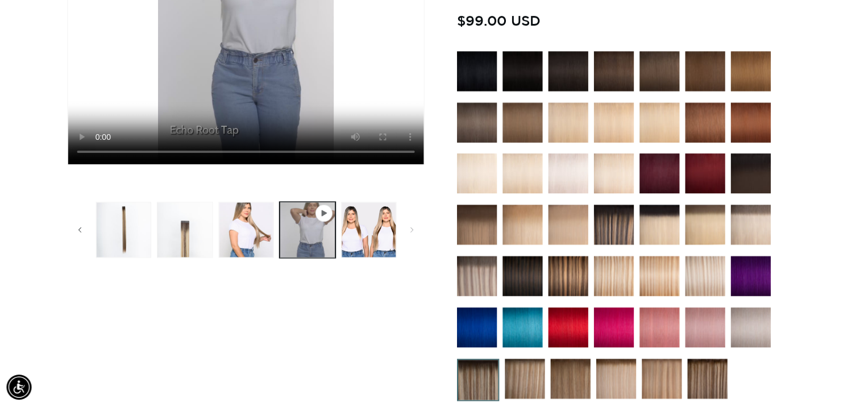
scroll to position [0, 779]
click at [612, 221] on img at bounding box center [613, 225] width 40 height 40
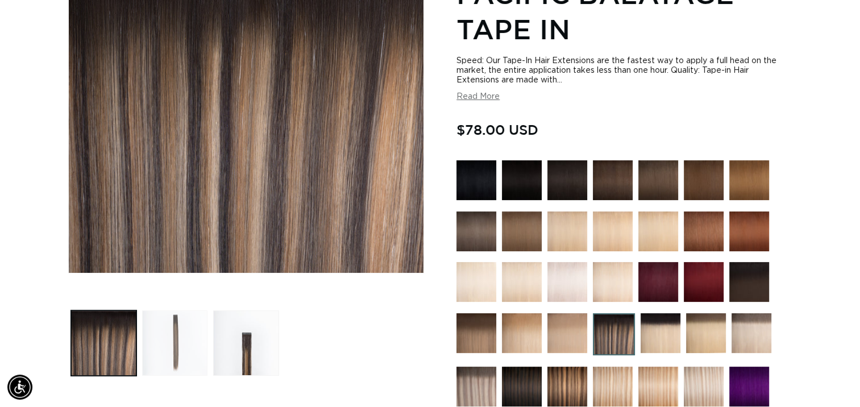
scroll to position [0, 779]
click at [181, 334] on button "Load image 2 in gallery view" at bounding box center [174, 342] width 65 height 65
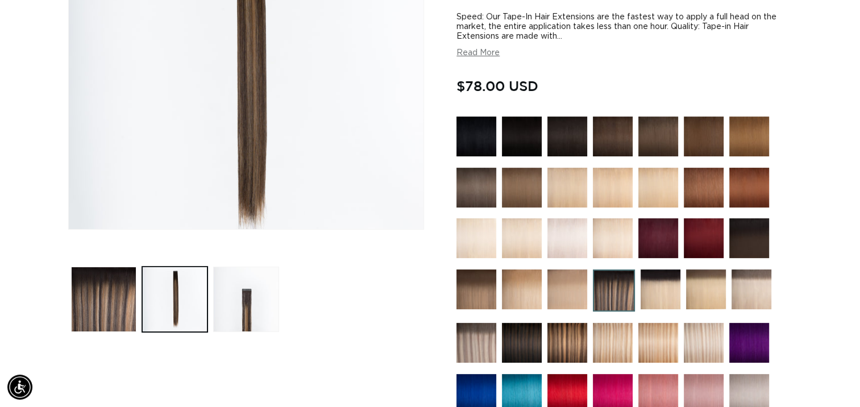
scroll to position [275, 0]
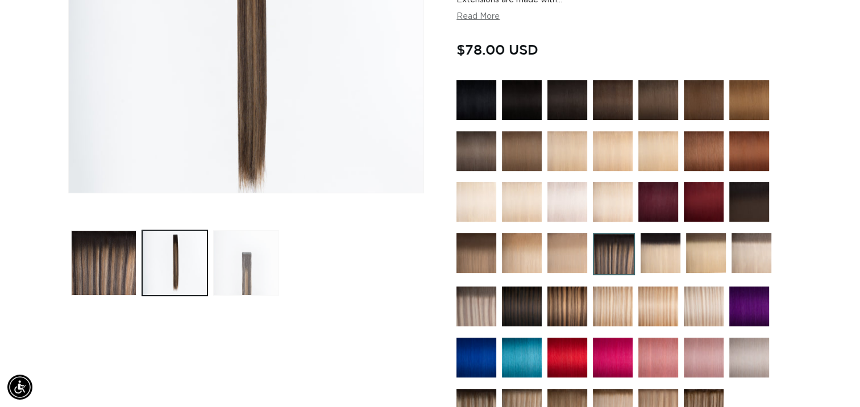
click at [242, 279] on button "Load image 3 in gallery view" at bounding box center [245, 262] width 65 height 65
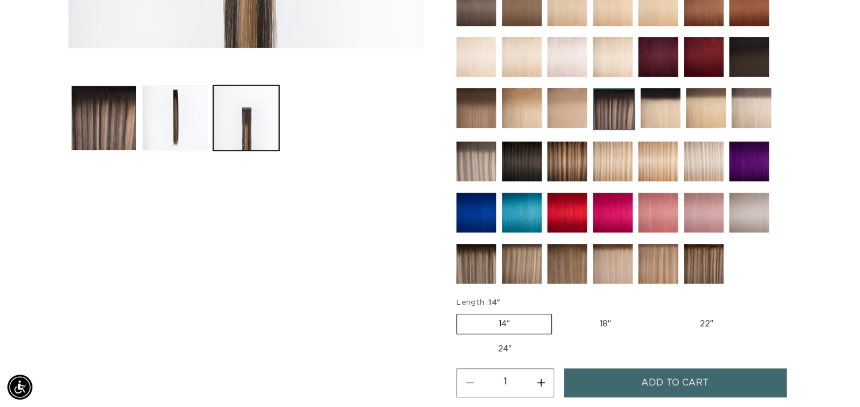
scroll to position [0, 779]
click at [563, 264] on img at bounding box center [567, 264] width 40 height 40
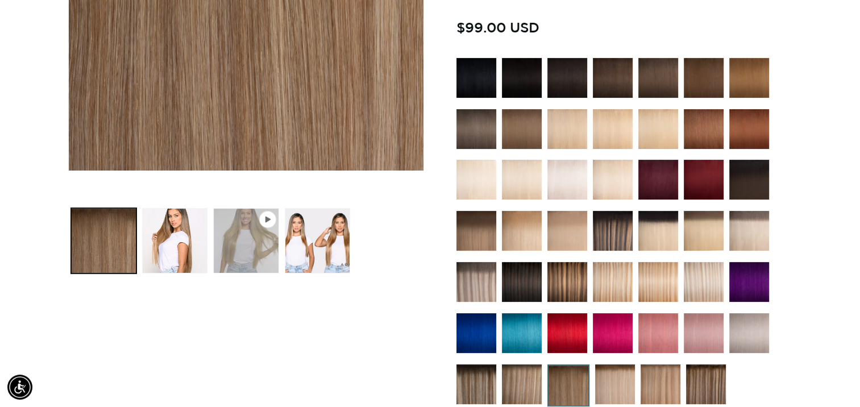
scroll to position [0, 779]
click at [264, 218] on icon "Gallery Viewer" at bounding box center [267, 219] width 7 height 7
click at [257, 238] on button "Play video 1 in gallery view" at bounding box center [245, 240] width 65 height 65
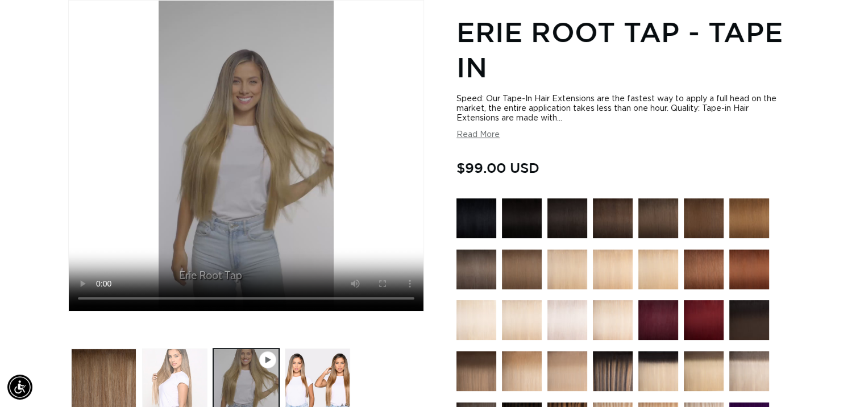
scroll to position [0, 779]
click at [171, 367] on button "Load image 2 in gallery view" at bounding box center [174, 380] width 65 height 65
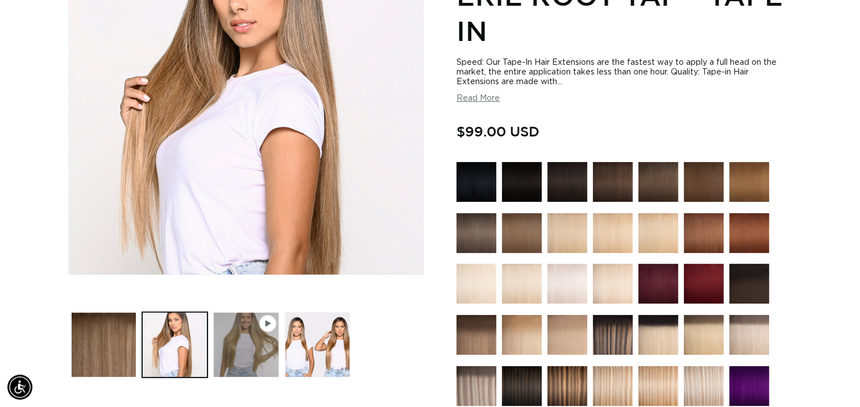
scroll to position [193, 0]
click at [337, 334] on button "Load image 3 in gallery view" at bounding box center [317, 344] width 65 height 65
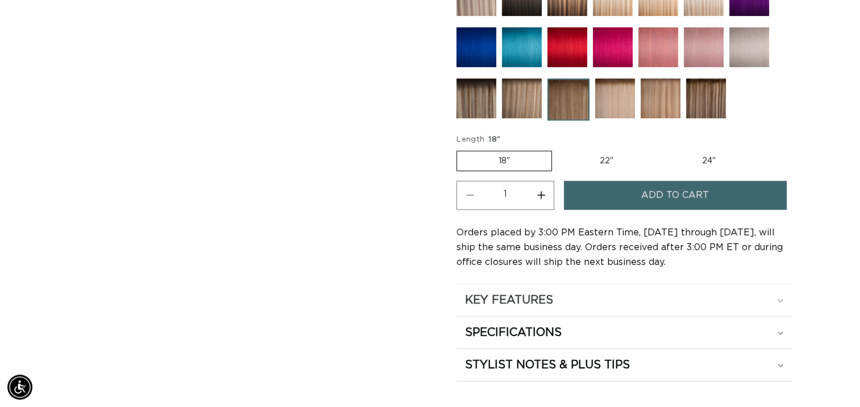
scroll to position [0, 0]
click at [528, 298] on h2 "KEY FEATURES" at bounding box center [509, 300] width 88 height 15
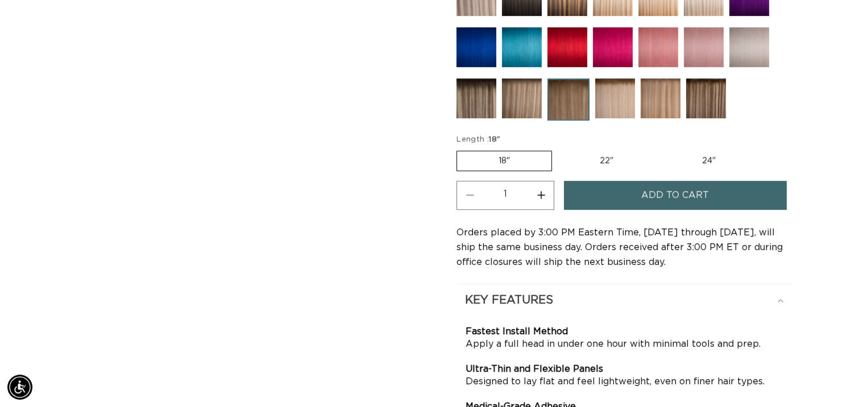
click at [528, 298] on h2 "KEY FEATURES" at bounding box center [509, 300] width 88 height 15
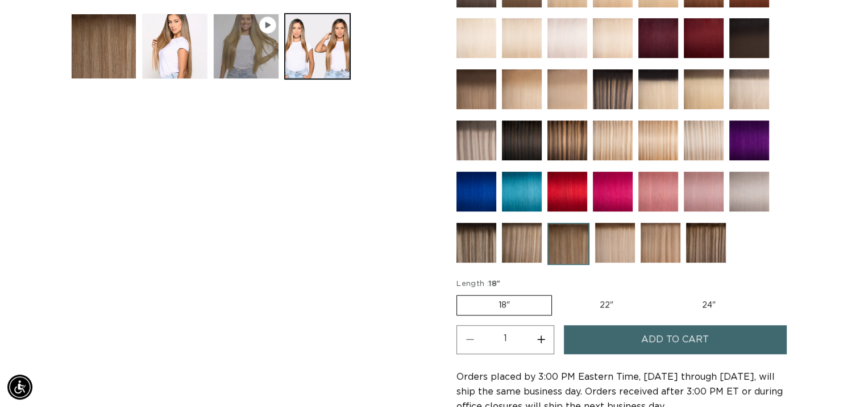
click at [627, 333] on button "Add to cart" at bounding box center [675, 339] width 222 height 29
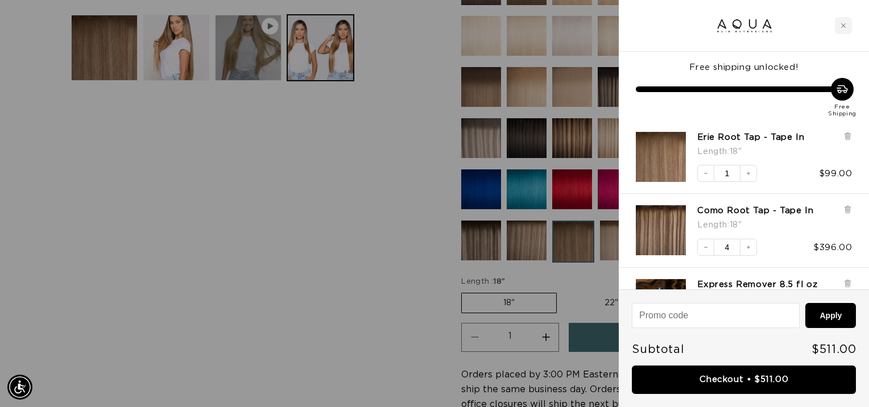
click at [196, 240] on div at bounding box center [434, 203] width 869 height 407
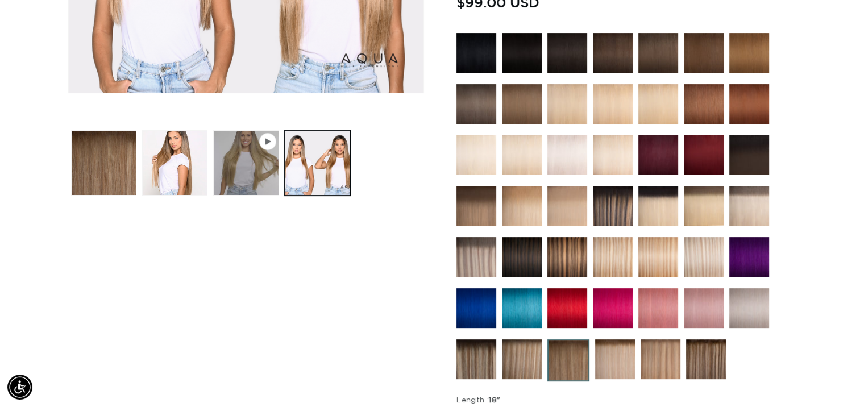
click at [673, 354] on img at bounding box center [661, 359] width 40 height 40
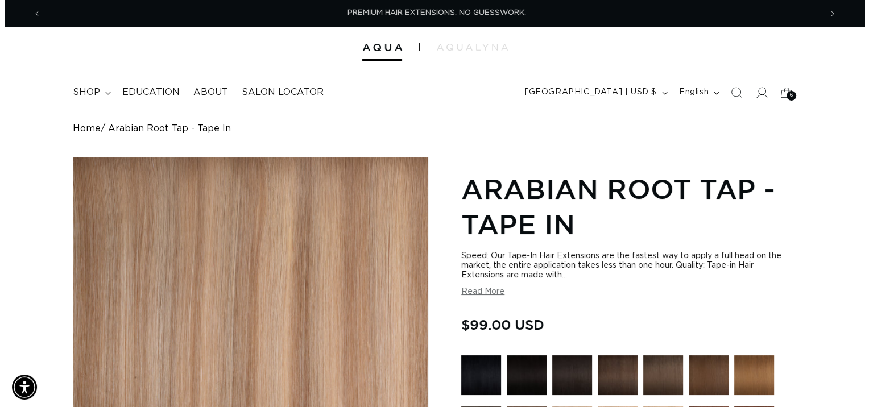
scroll to position [0, 779]
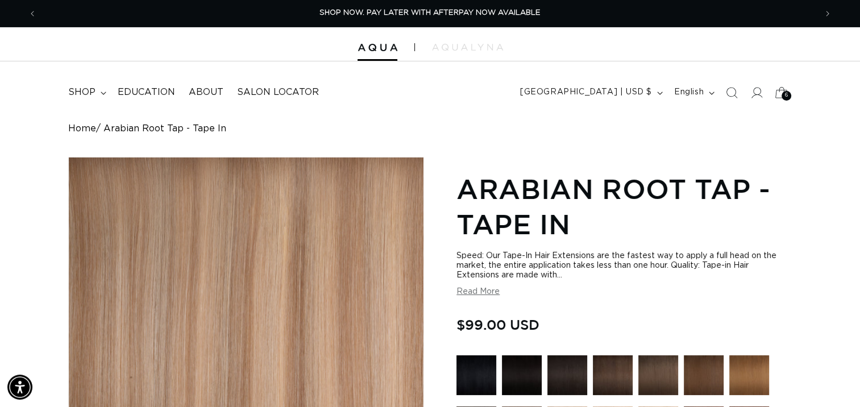
click at [783, 95] on div "6 6" at bounding box center [787, 96] width 10 height 10
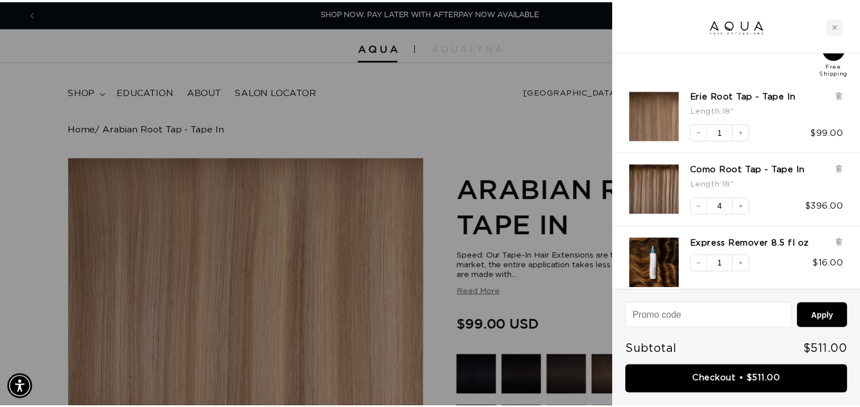
scroll to position [0, 0]
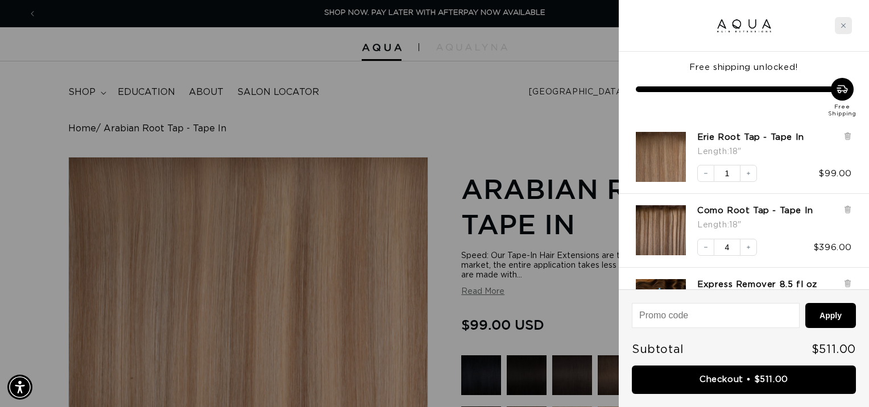
click at [841, 19] on div "Close cart" at bounding box center [842, 25] width 17 height 17
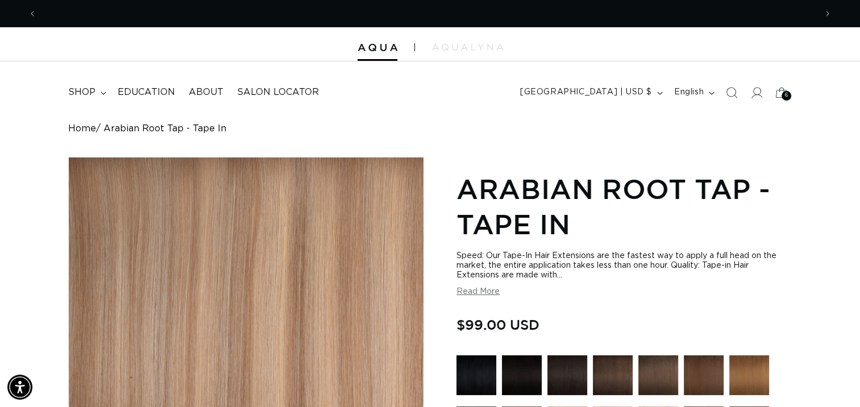
scroll to position [0, 779]
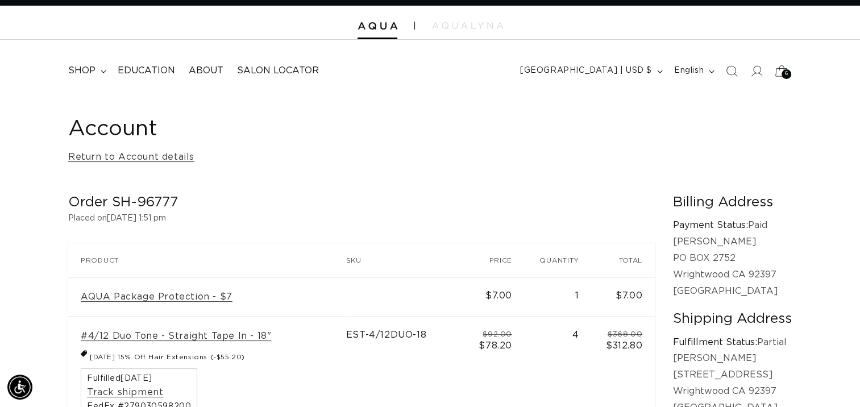
click at [782, 73] on div "6 6" at bounding box center [787, 74] width 10 height 10
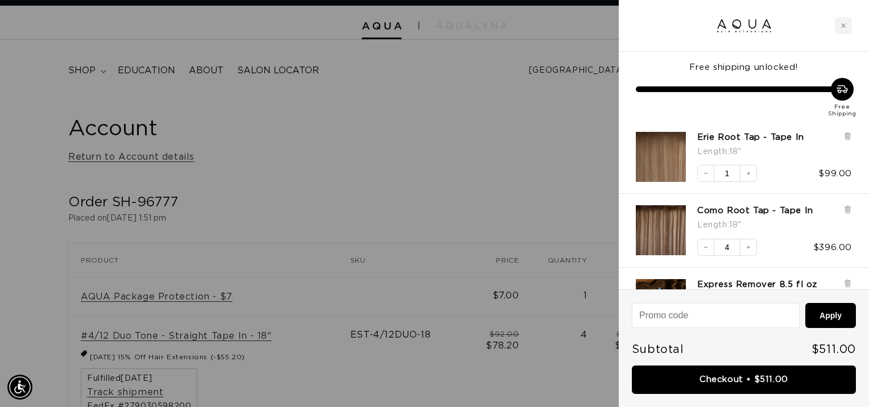
scroll to position [0, 788]
click at [704, 246] on icon "Decrease quantity" at bounding box center [705, 247] width 7 height 7
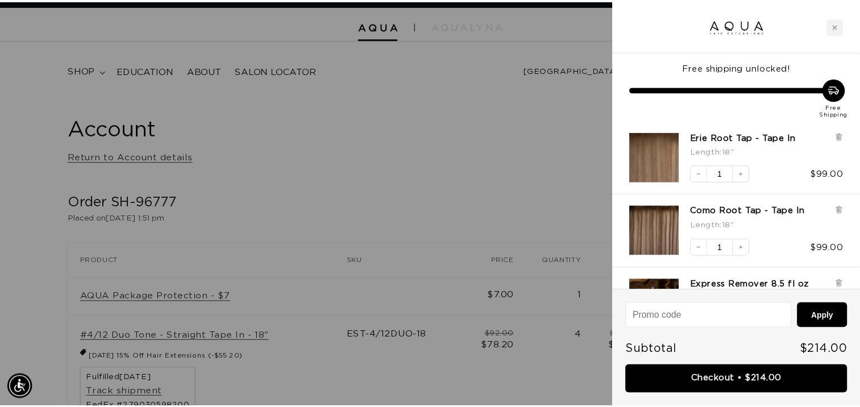
scroll to position [0, 0]
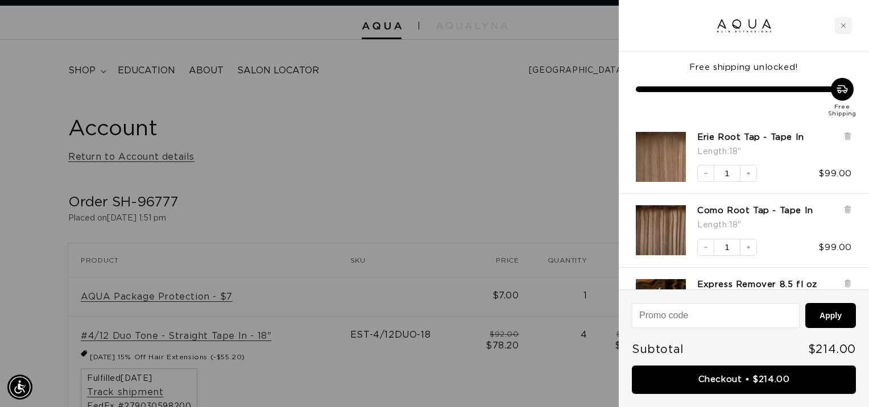
click at [566, 184] on div at bounding box center [434, 203] width 869 height 407
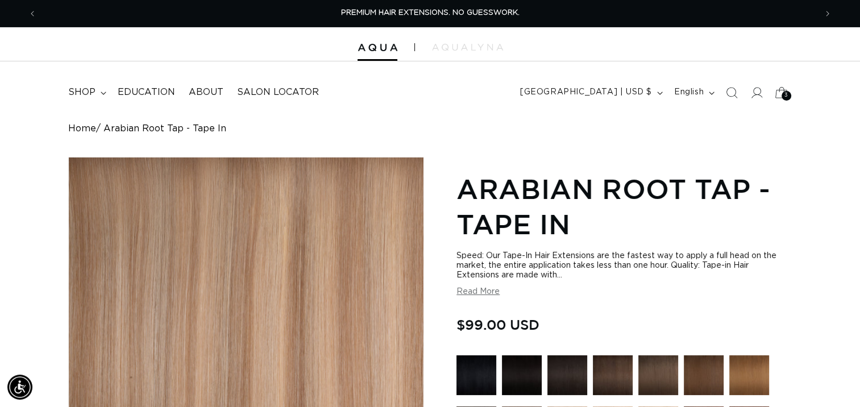
click at [784, 92] on div "3 3" at bounding box center [787, 96] width 10 height 10
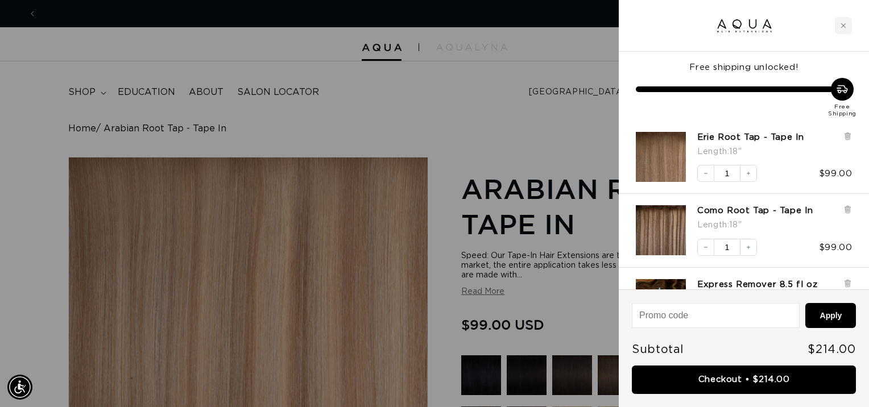
scroll to position [0, 788]
drag, startPoint x: 784, startPoint y: 92, endPoint x: 785, endPoint y: 116, distance: 24.5
click at [785, 116] on div "Free Shipping" at bounding box center [744, 98] width 216 height 40
